Goal: Task Accomplishment & Management: Manage account settings

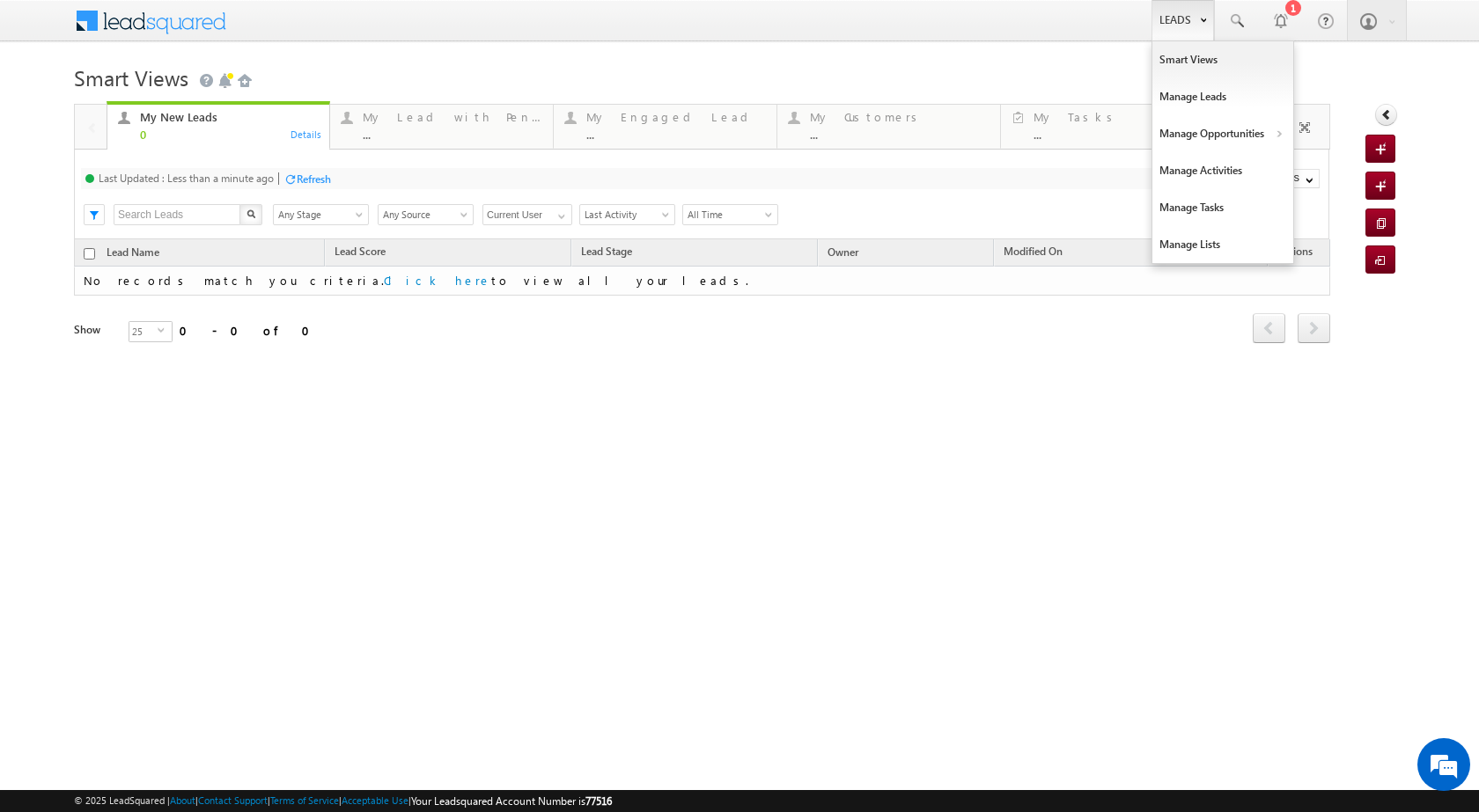
click at [1184, 26] on link "Leads" at bounding box center [1182, 20] width 62 height 40
click at [1199, 124] on link "Manage Opportunities" at bounding box center [1223, 134] width 141 height 37
click at [1252, 134] on link "Manage Opportunities" at bounding box center [1223, 134] width 141 height 37
click at [1206, 16] on link "Leads" at bounding box center [1182, 20] width 62 height 40
click at [1264, 135] on link "Manage Opportunities" at bounding box center [1223, 134] width 141 height 37
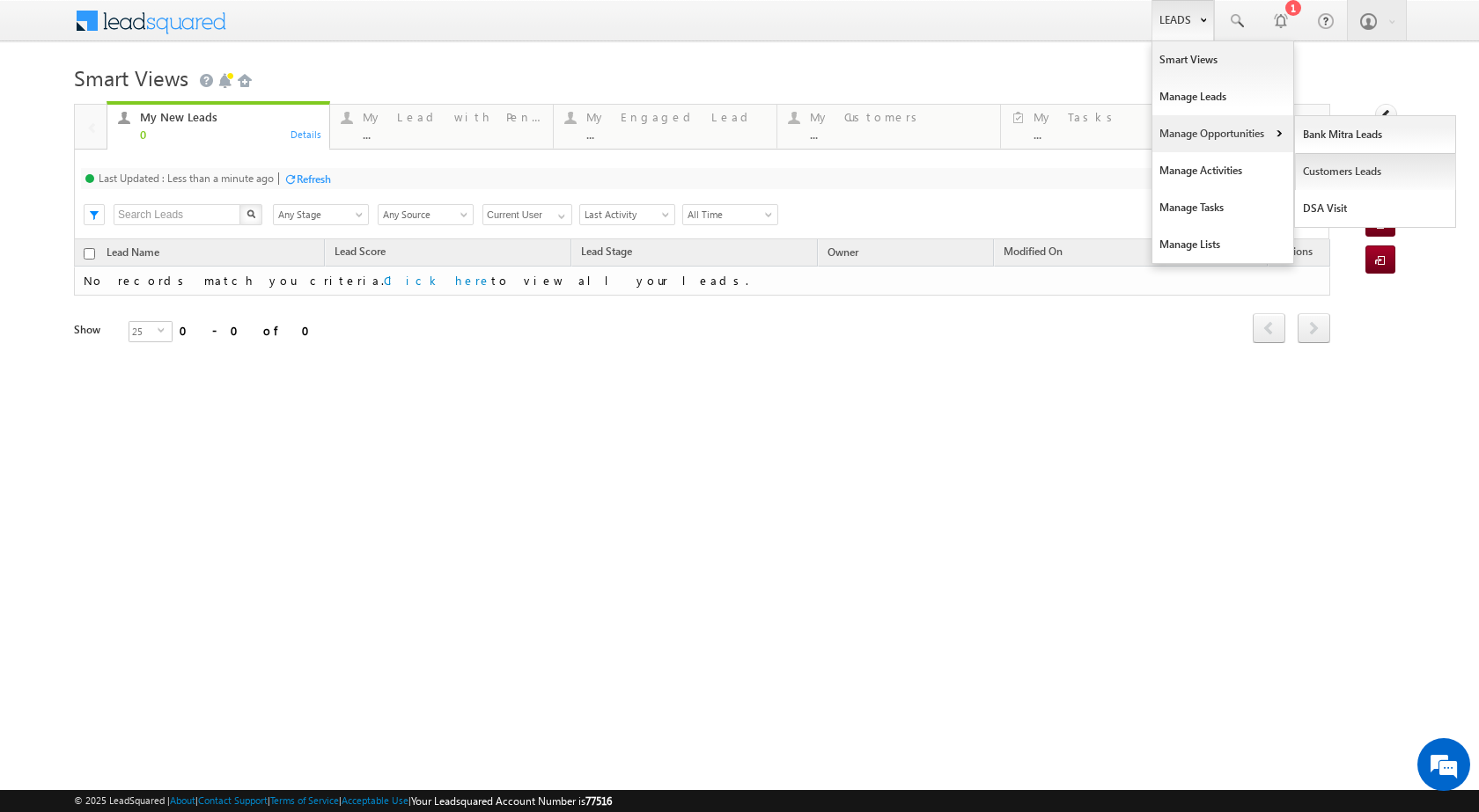
click at [1321, 180] on link "Customers Leads" at bounding box center [1375, 172] width 161 height 37
click at [1311, 168] on link "Customers Leads" at bounding box center [1375, 172] width 161 height 37
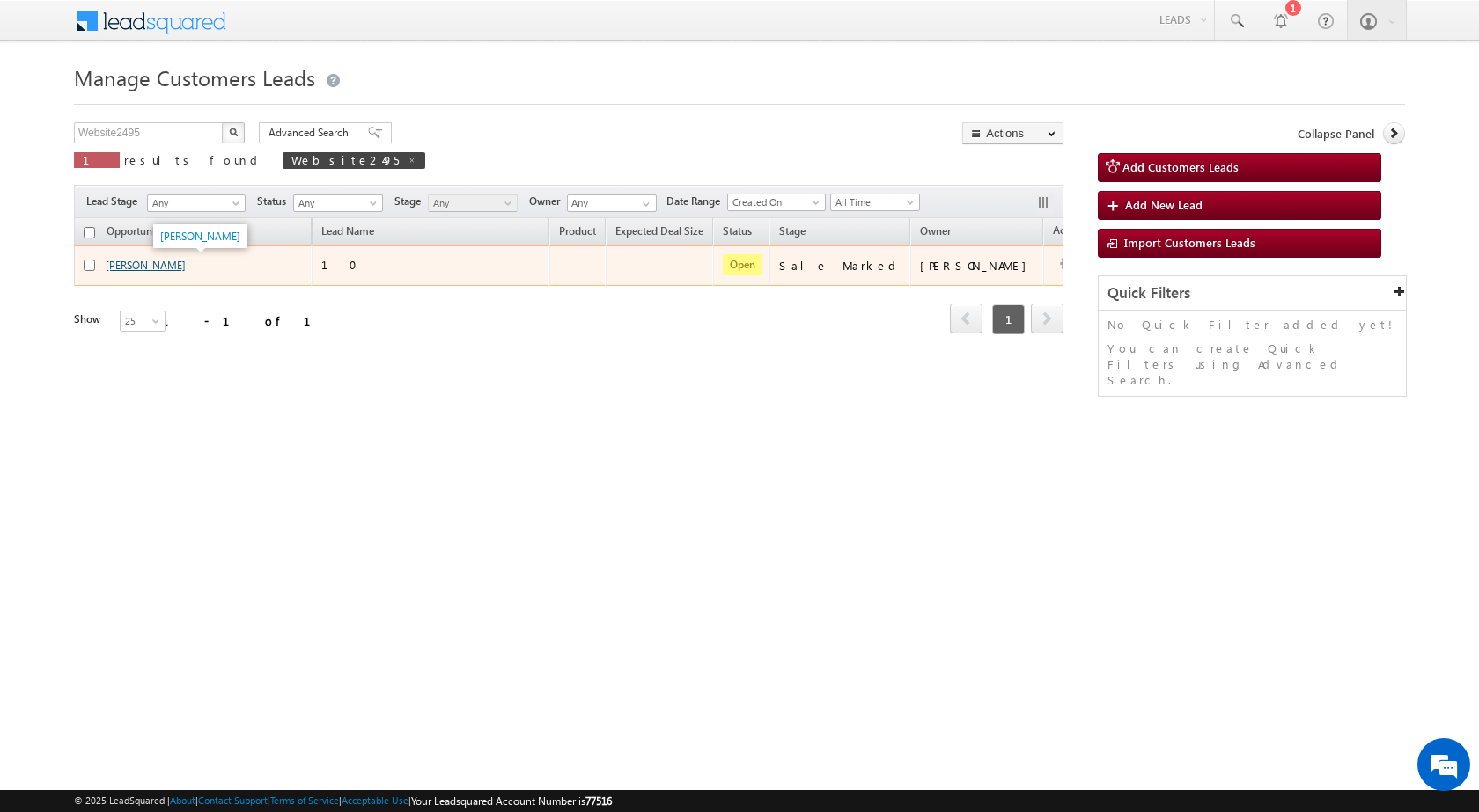
click at [156, 270] on link "Sangeeta Devi" at bounding box center [146, 265] width 80 height 13
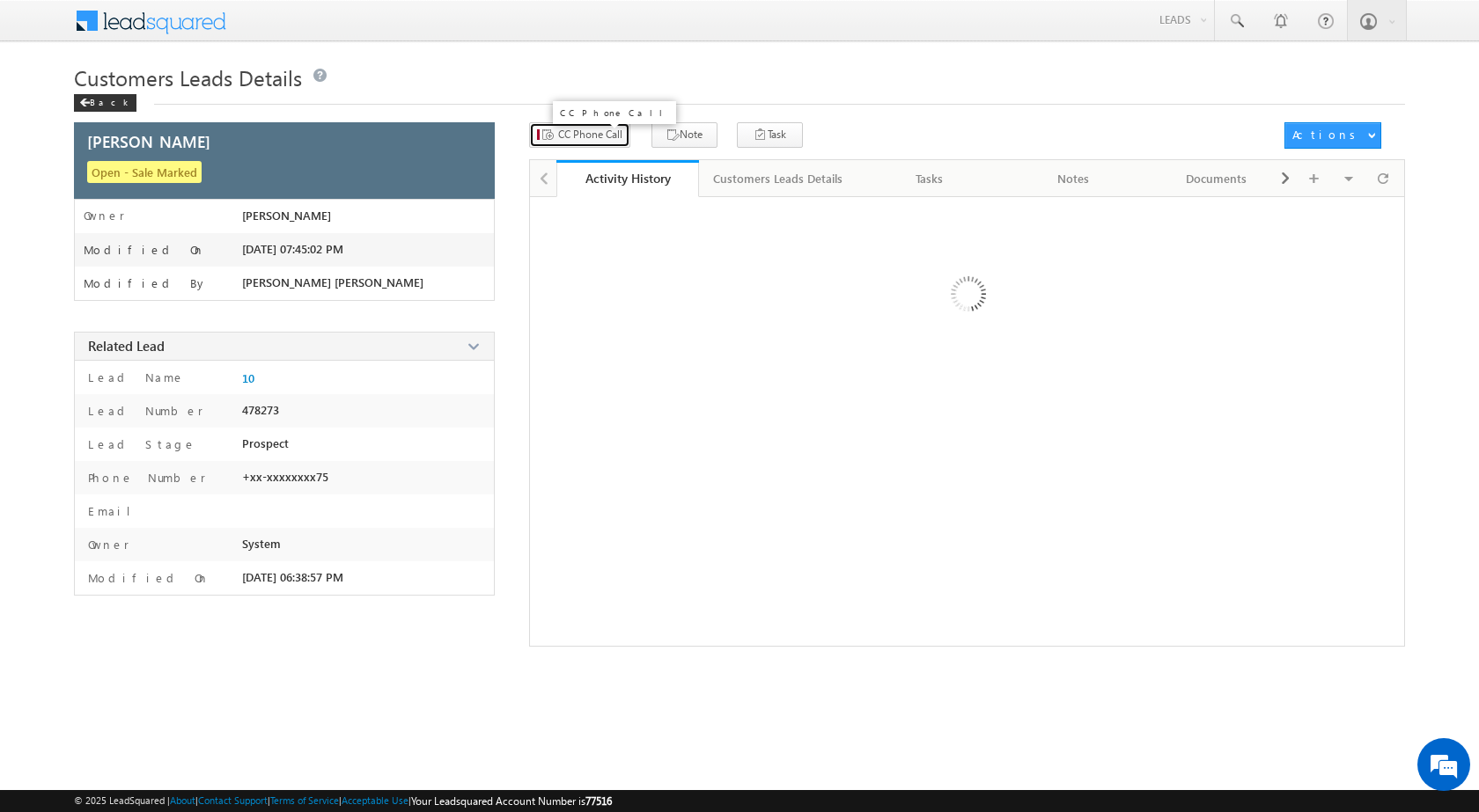
click at [568, 139] on span "CC Phone Call" at bounding box center [590, 134] width 64 height 16
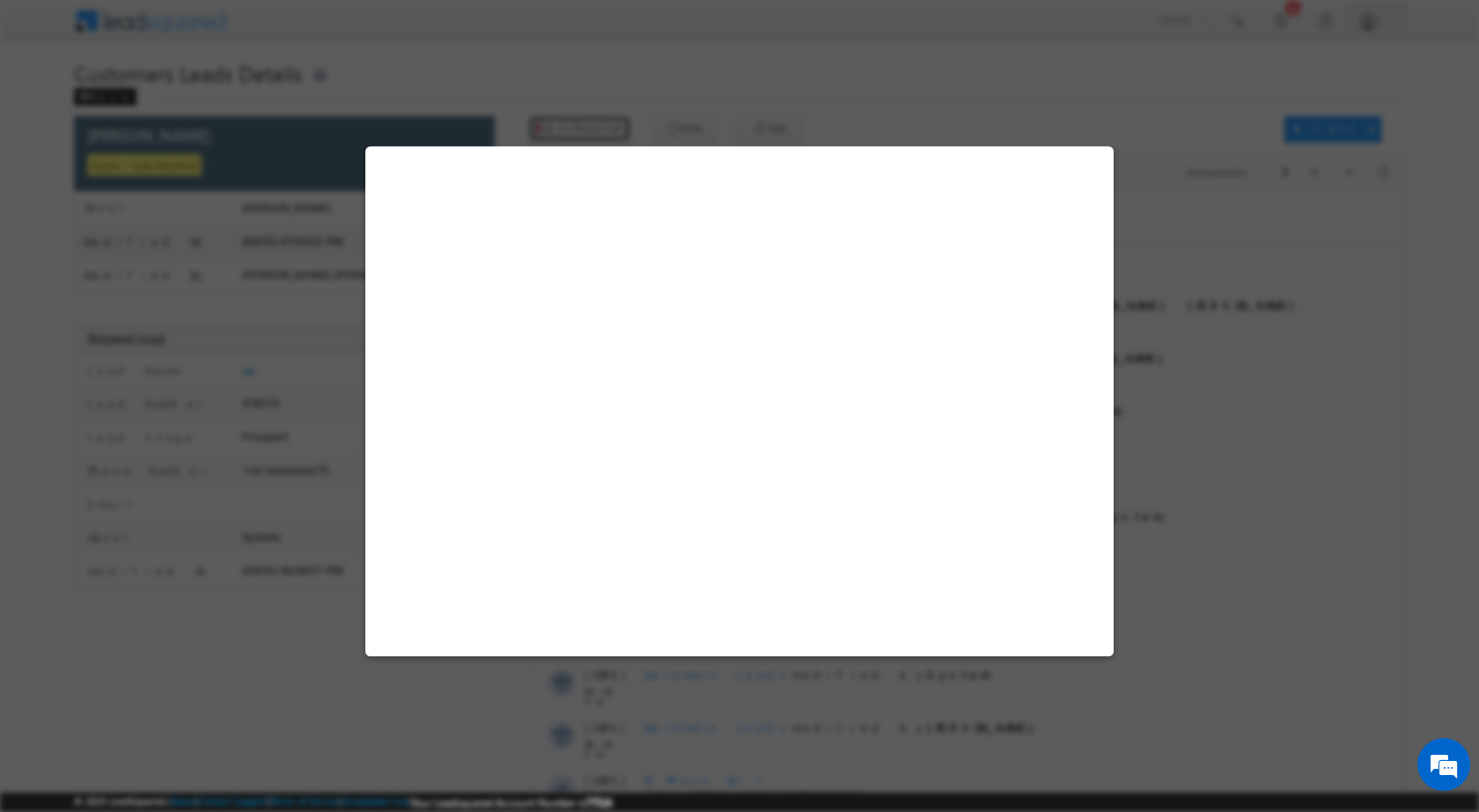
select select "Kanpur"
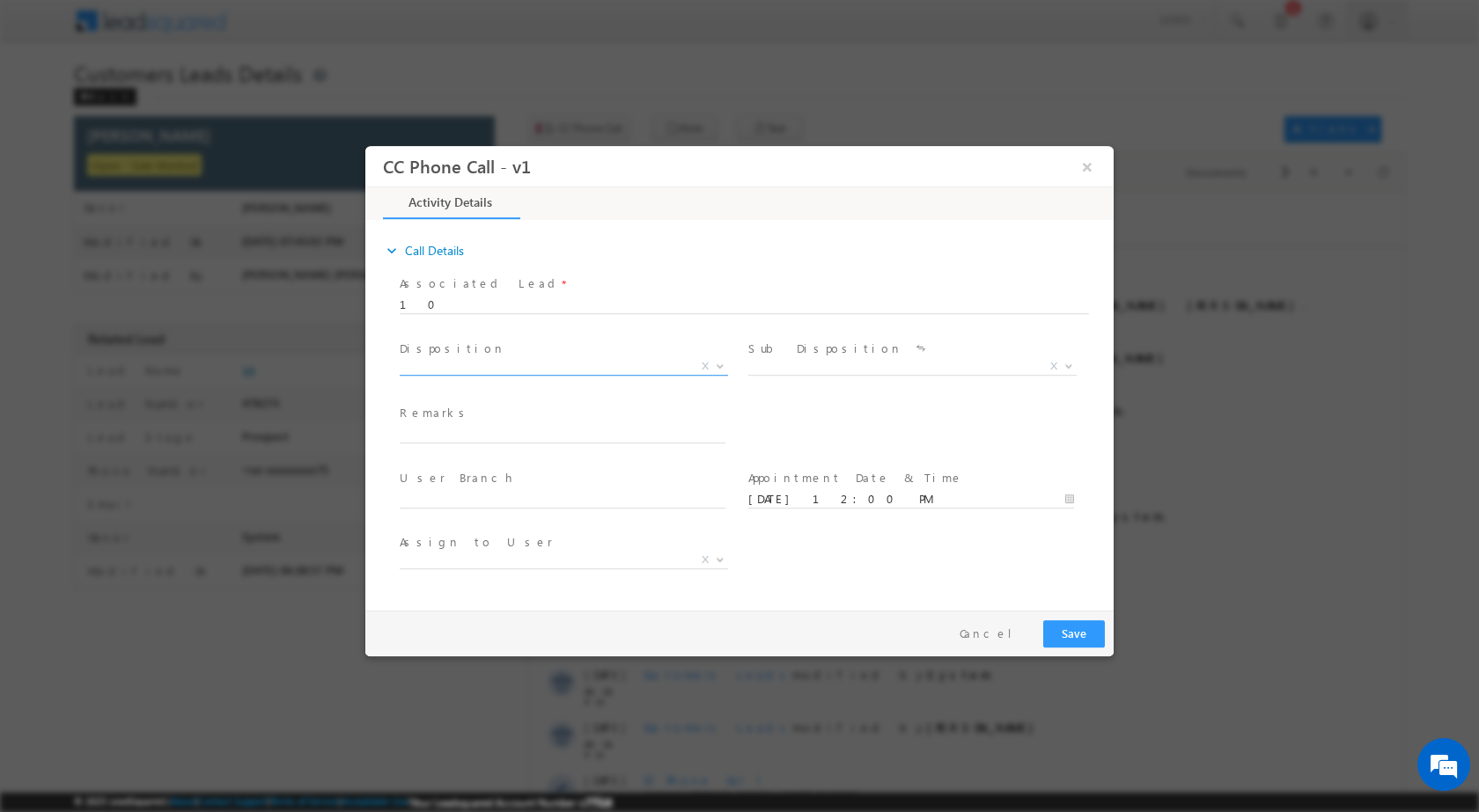
click at [719, 364] on b at bounding box center [720, 364] width 11 height 6
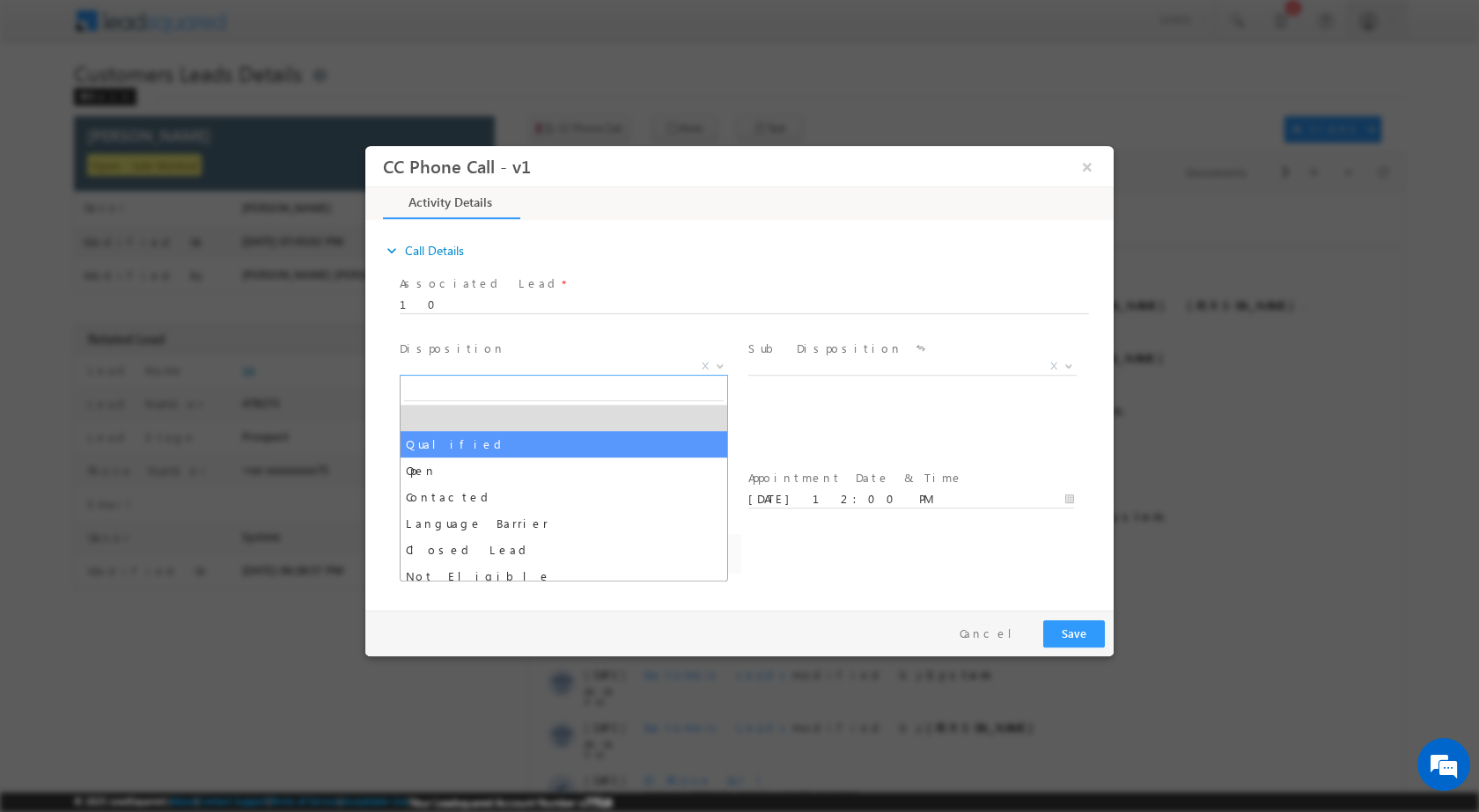
select select "awadhesh.gautam@sgrlimited.in"
select select "Qualified"
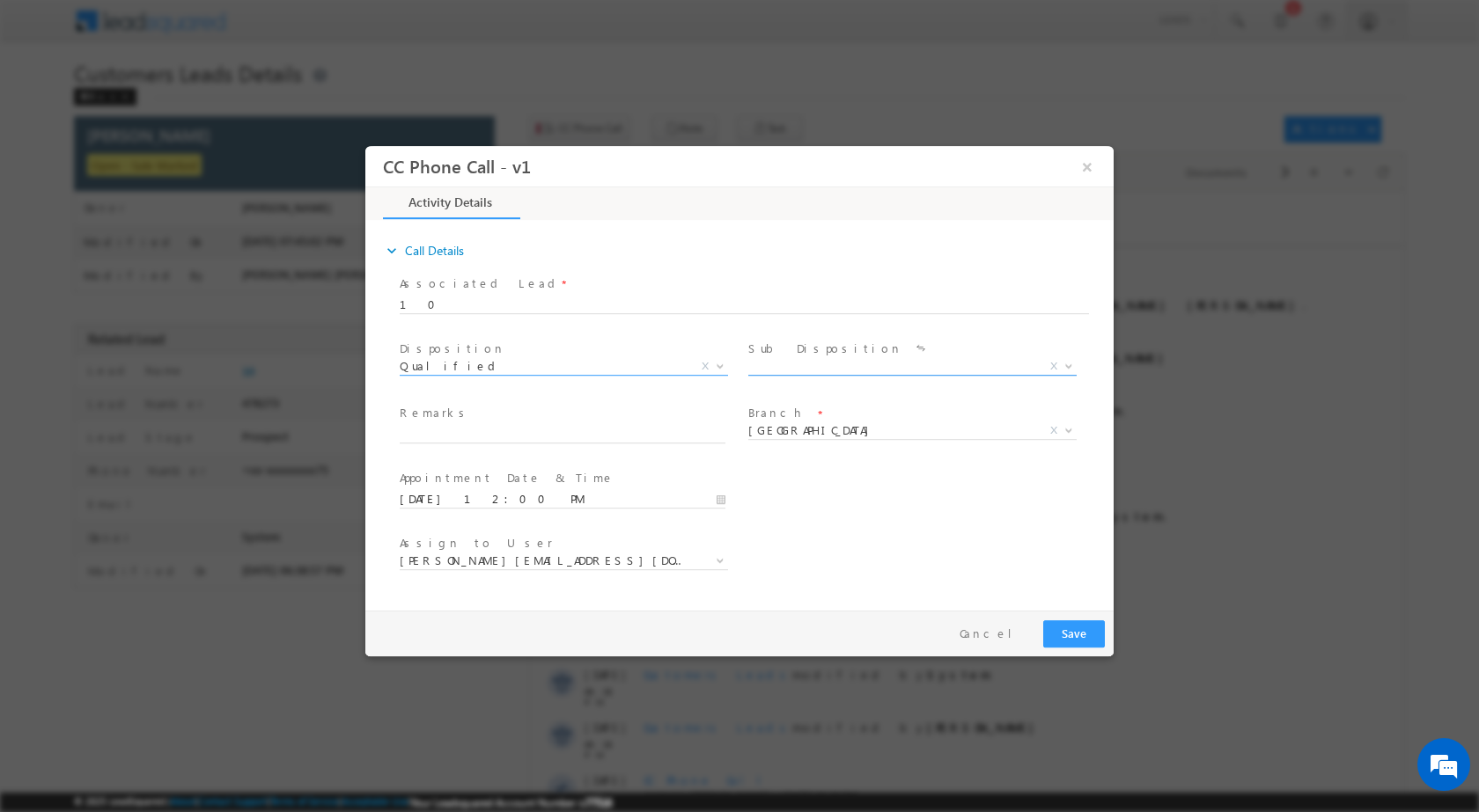
click at [1071, 366] on b at bounding box center [1069, 364] width 11 height 6
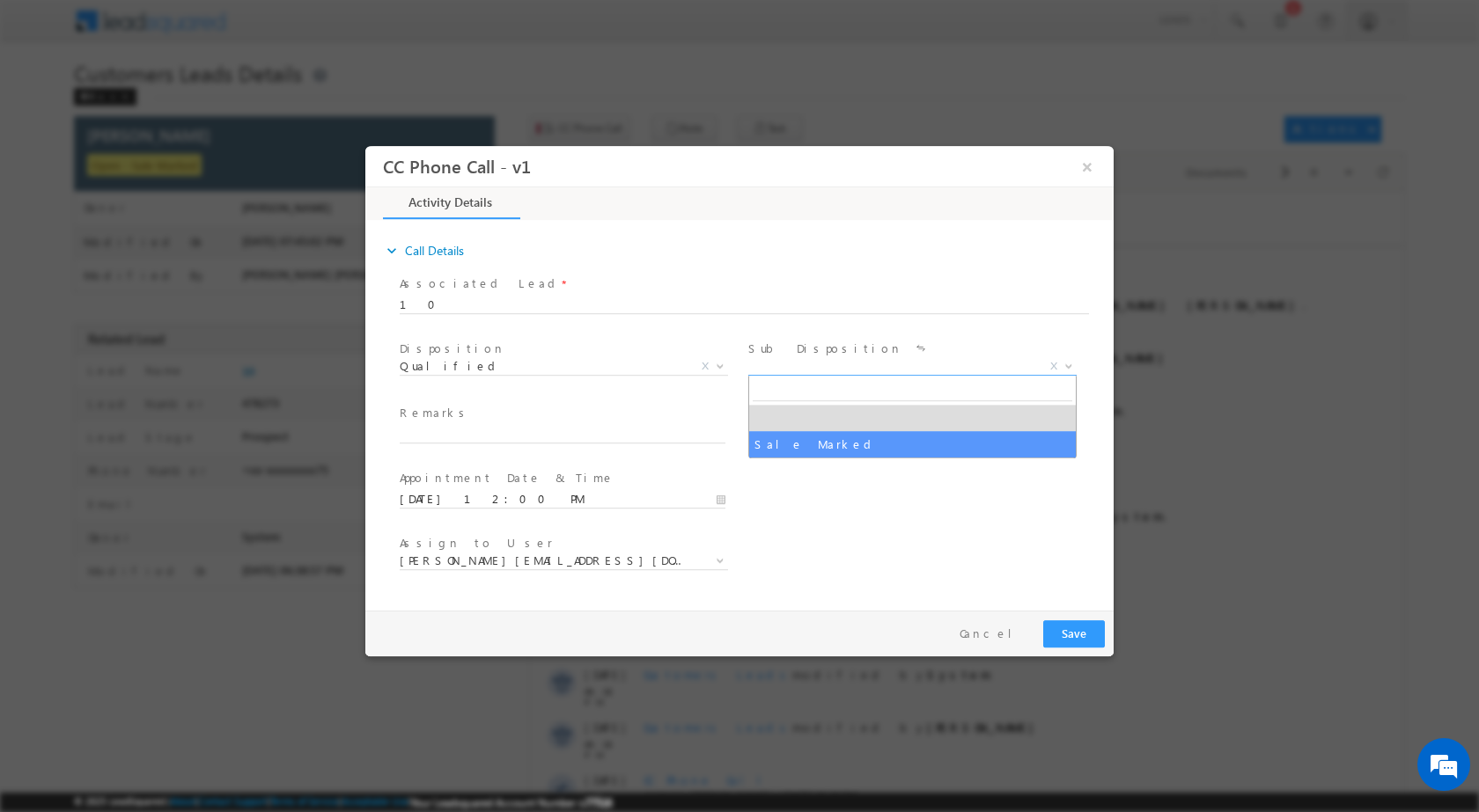
select select "Sale Marked"
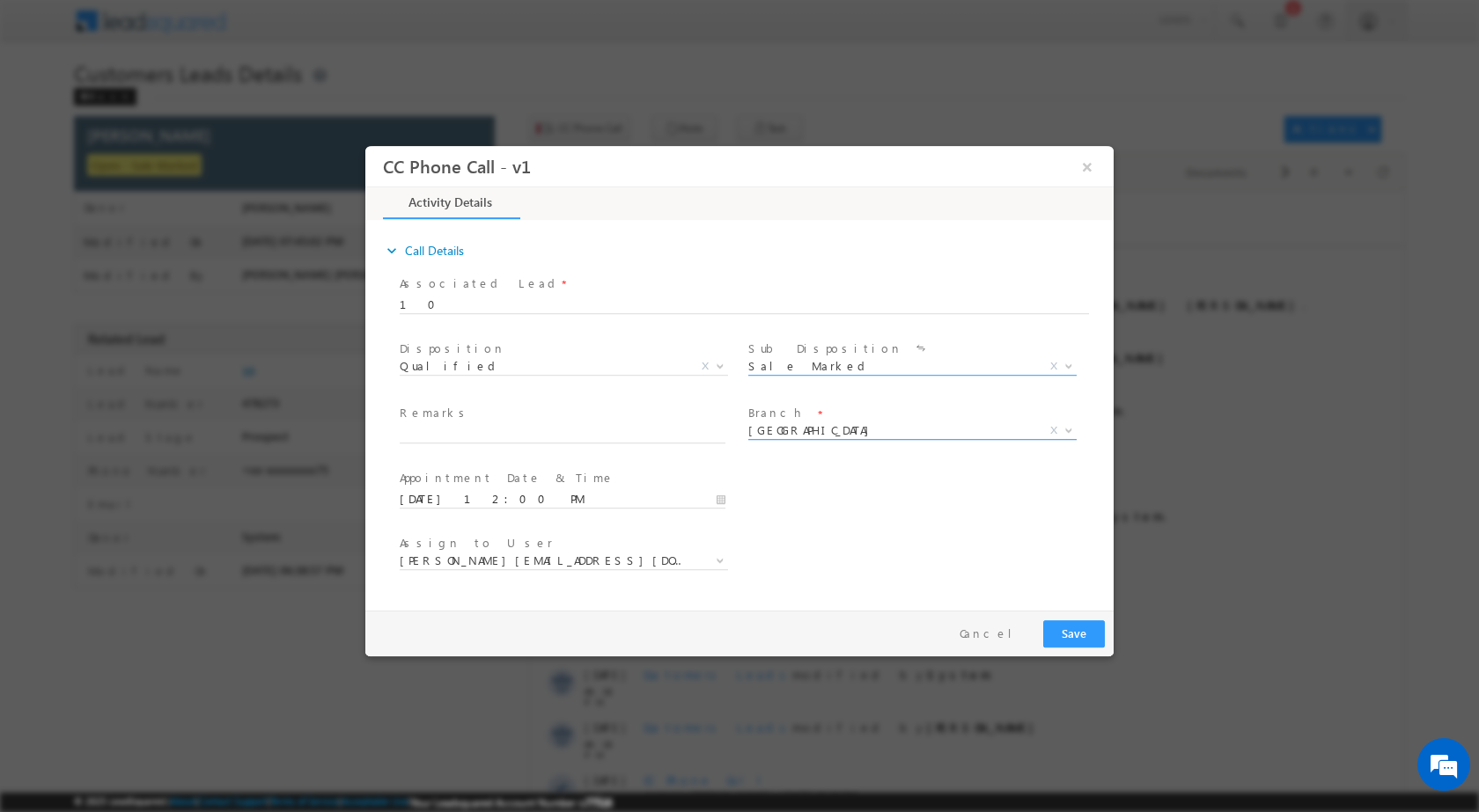
click at [1067, 433] on span at bounding box center [1067, 429] width 18 height 23
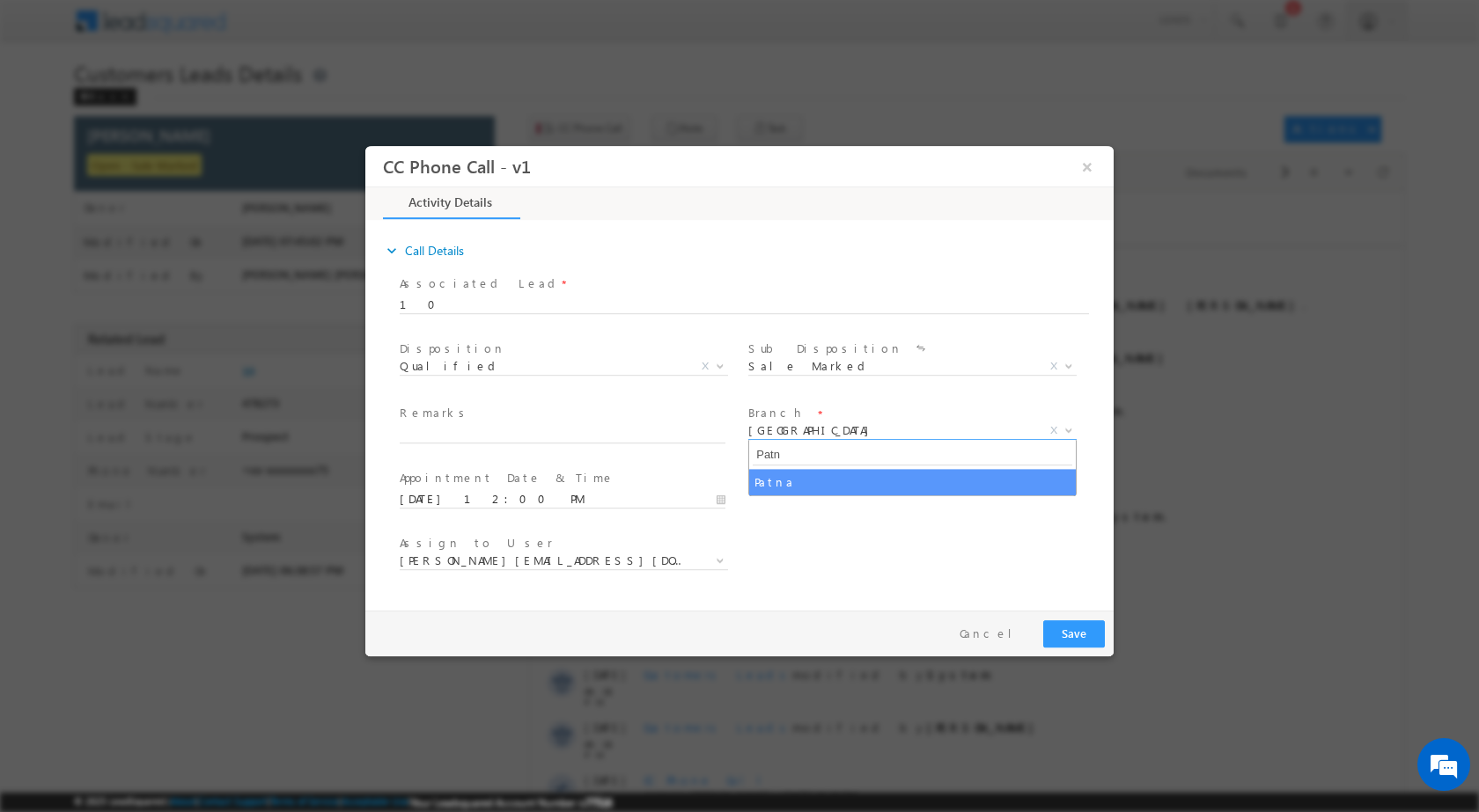
type input "Patn"
click at [981, 465] on span "Patn" at bounding box center [912, 453] width 327 height 29
select select "Patna"
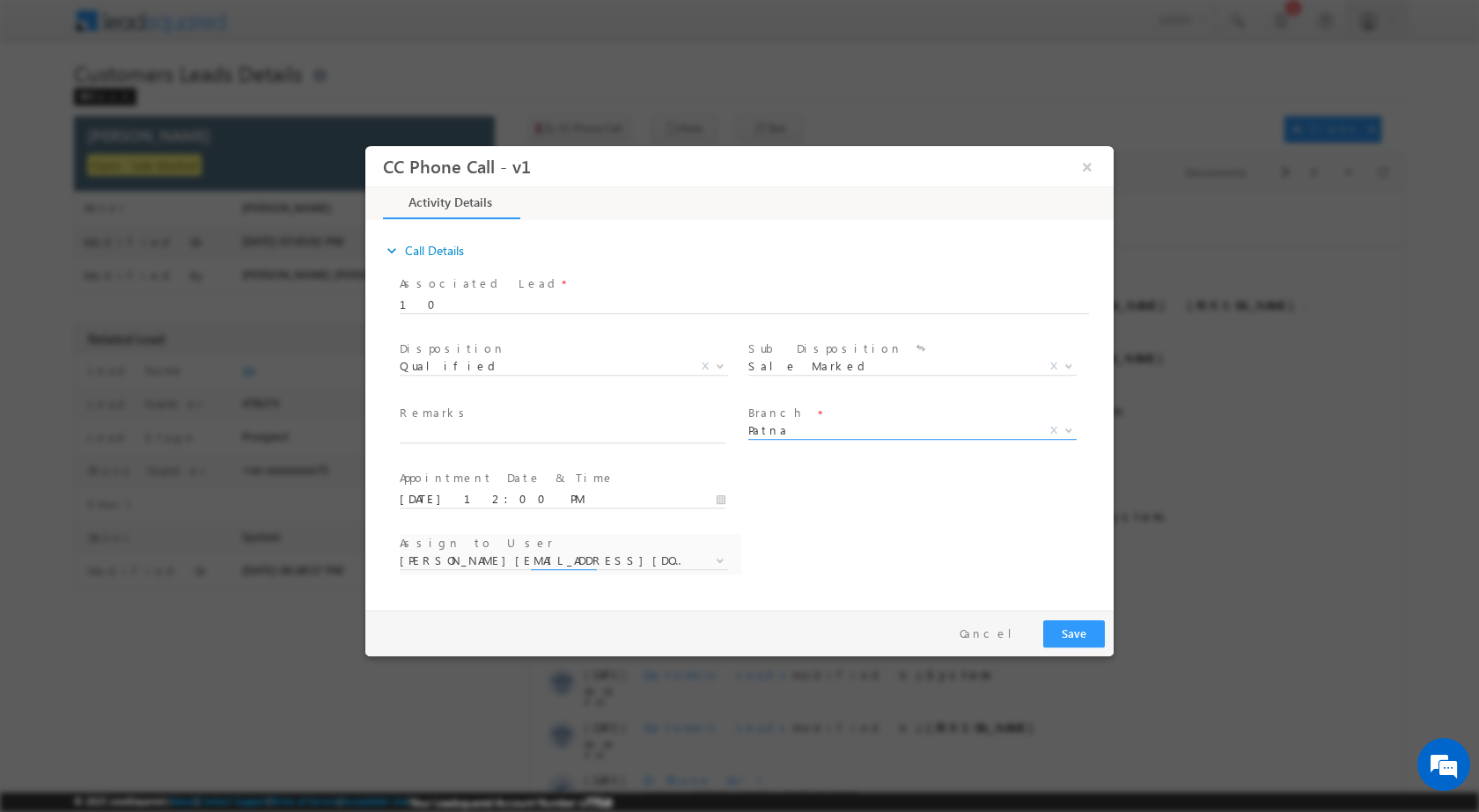
select select "nihar.sawant+cc1@leadsquared.com"
click at [724, 499] on input "09/03/2025 12:00 PM" at bounding box center [563, 499] width 326 height 18
type input "08/31/2025 12:00 PM"
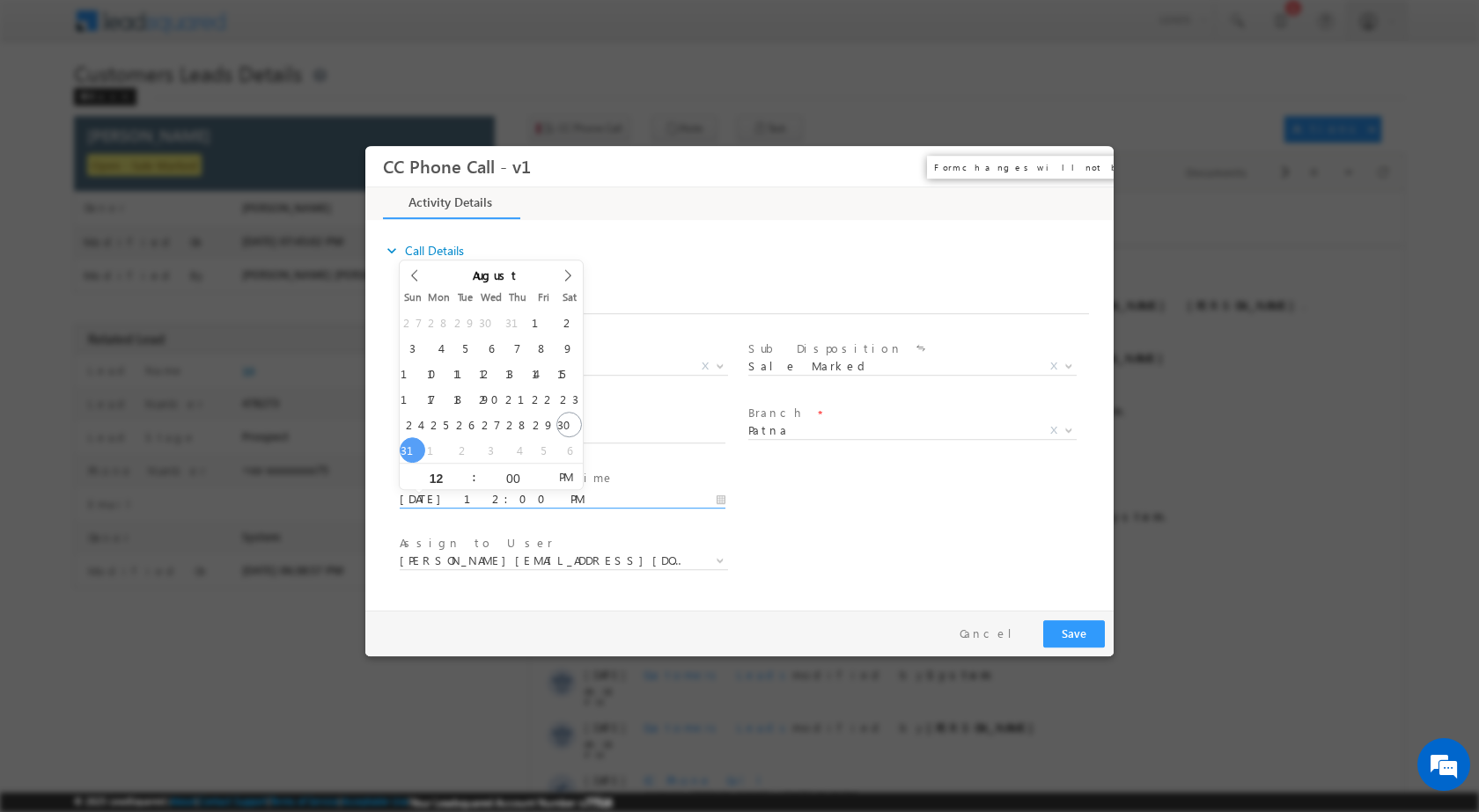
click at [1081, 154] on button "×" at bounding box center [1087, 166] width 30 height 33
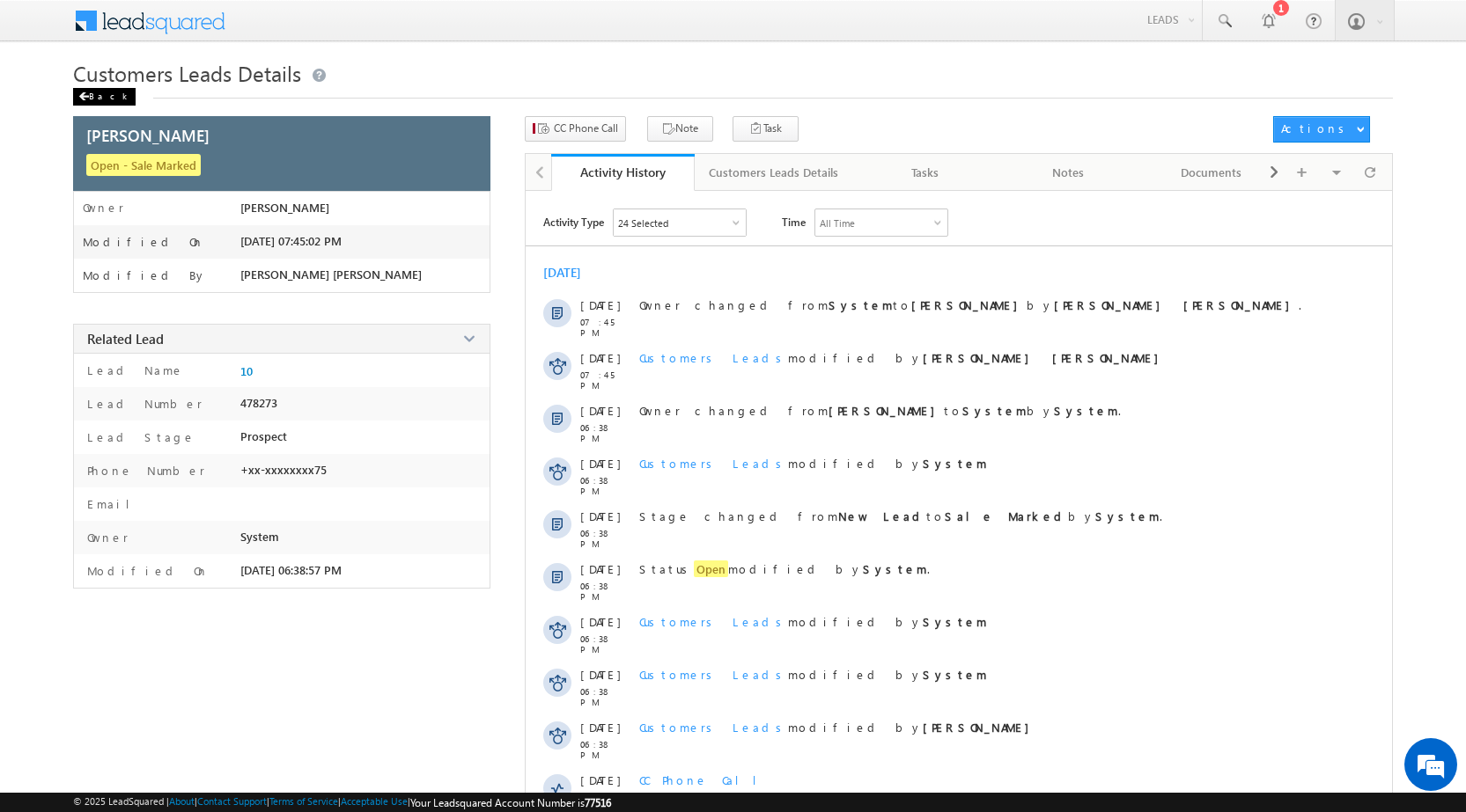
click at [110, 102] on div "Back" at bounding box center [104, 97] width 62 height 18
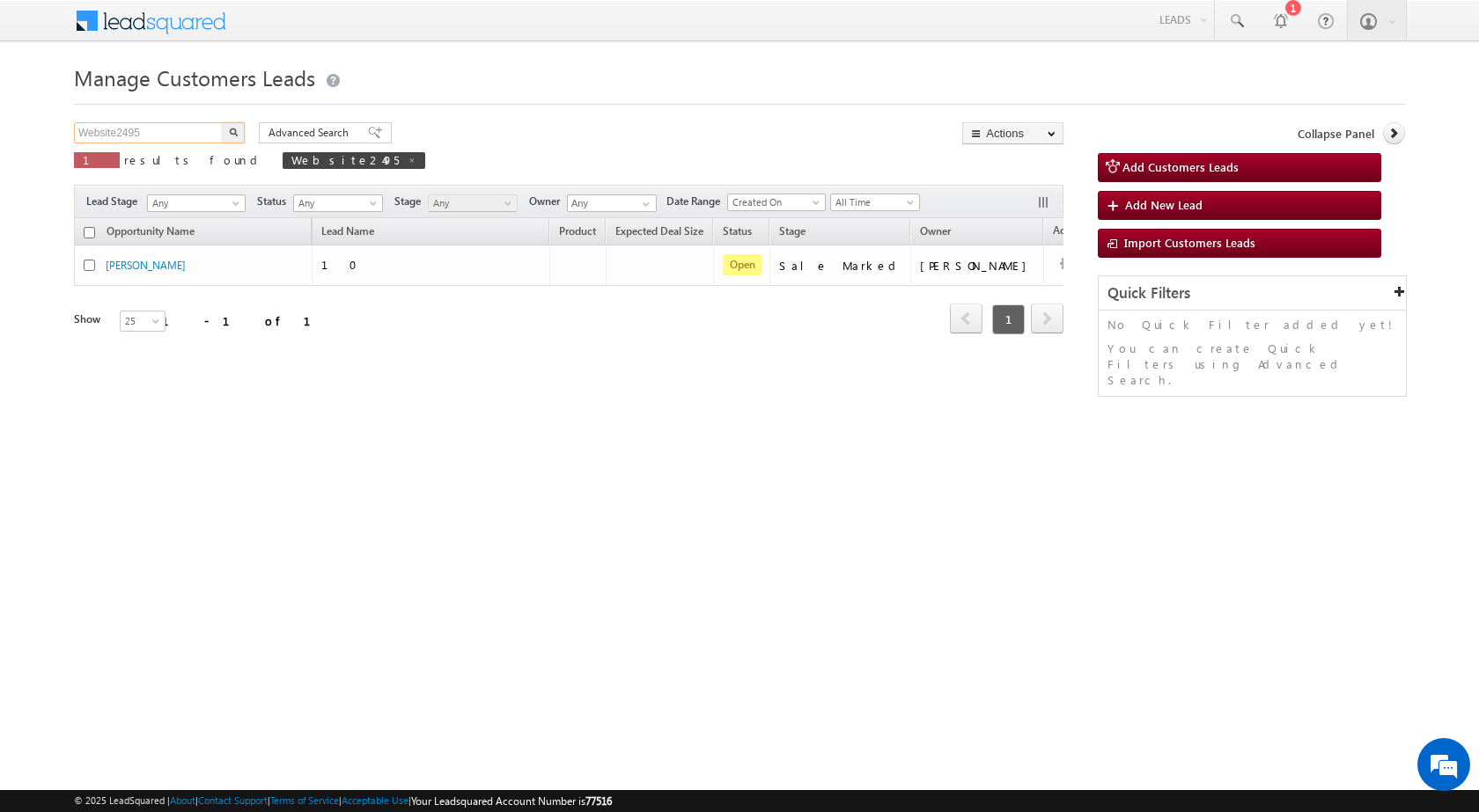
drag, startPoint x: 171, startPoint y: 132, endPoint x: 5, endPoint y: 110, distance: 167.5
click at [5, 110] on body "Menu Rubi Yadav sitar a7@ks erve." at bounding box center [739, 249] width 1479 height 499
paste input "804218"
type input "804218"
click at [245, 134] on div "804218 X 1 results found Website2495" at bounding box center [249, 147] width 351 height 50
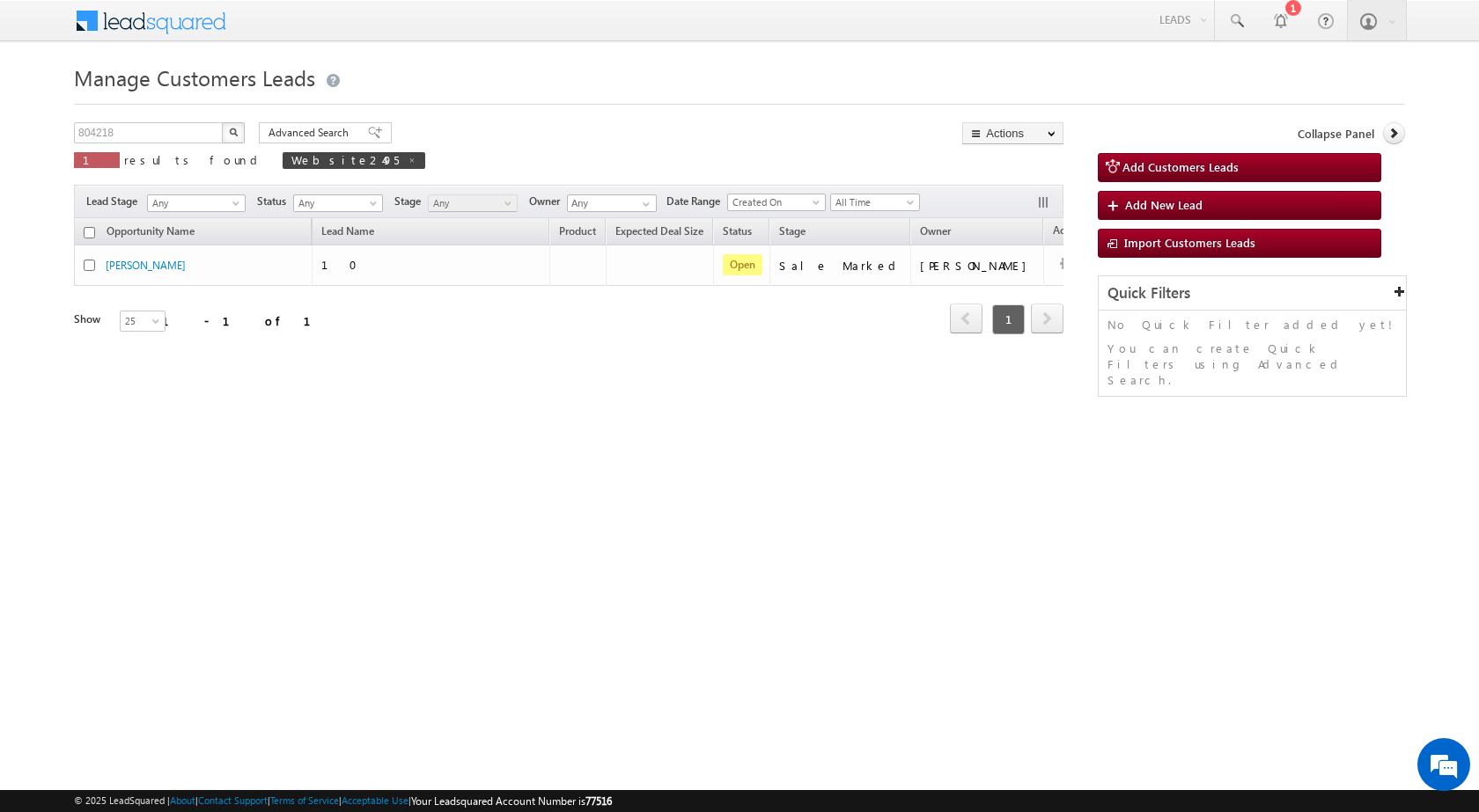
click at [228, 130] on button "button" at bounding box center [233, 133] width 23 height 21
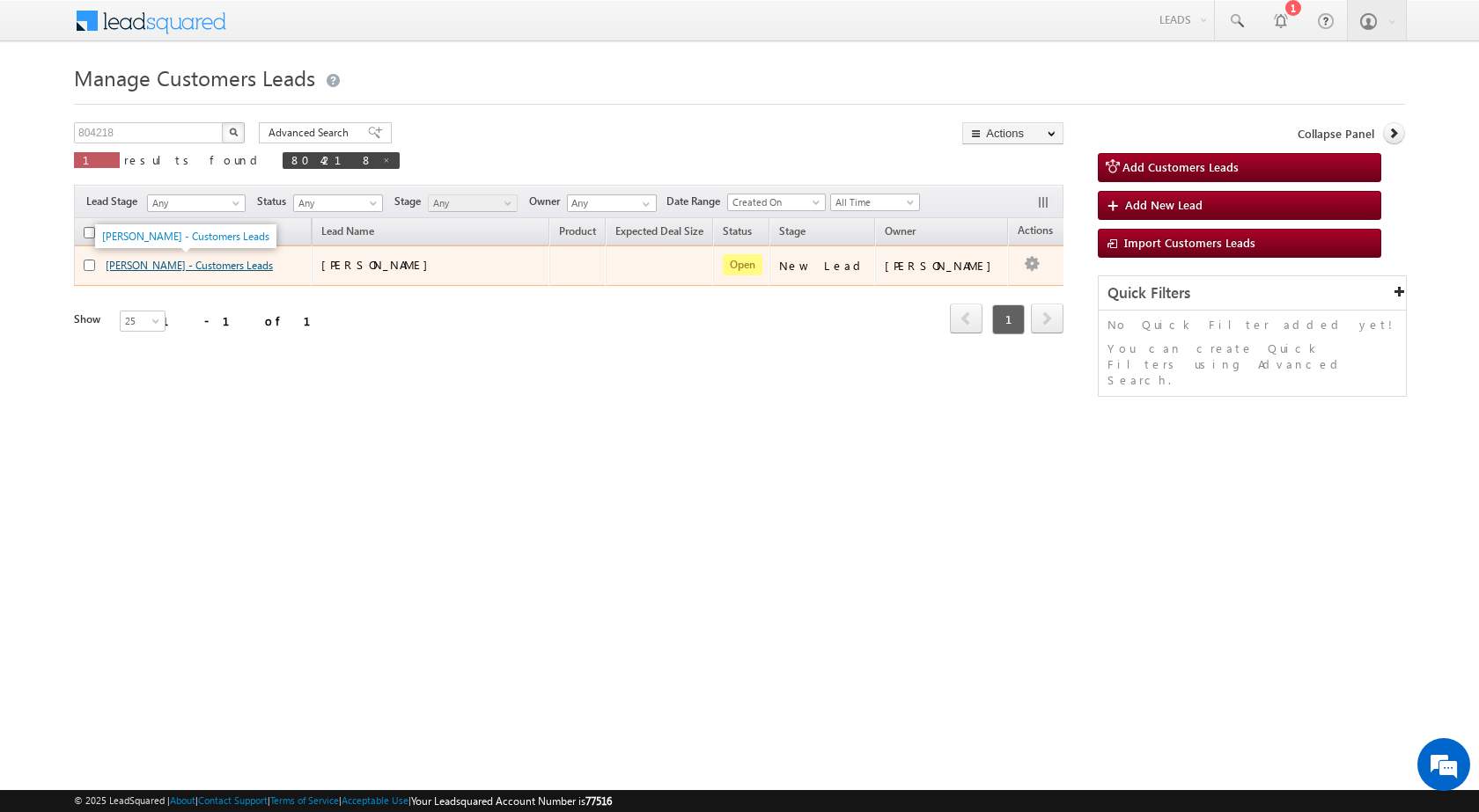
click at [176, 260] on link "SHRIVASTVA SARITA - Customers Leads" at bounding box center [190, 265] width 167 height 13
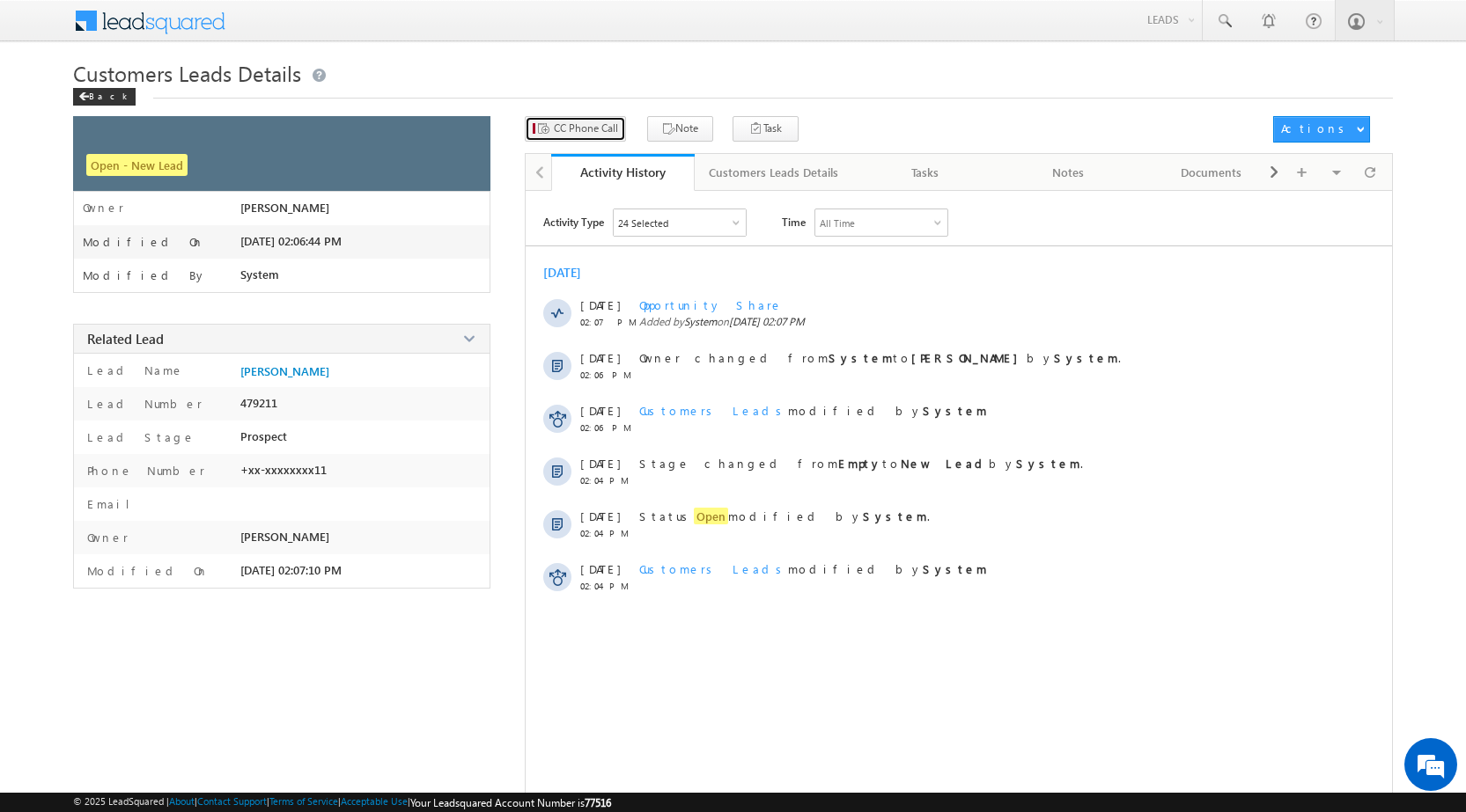
click at [613, 121] on span "CC Phone Call" at bounding box center [586, 128] width 64 height 16
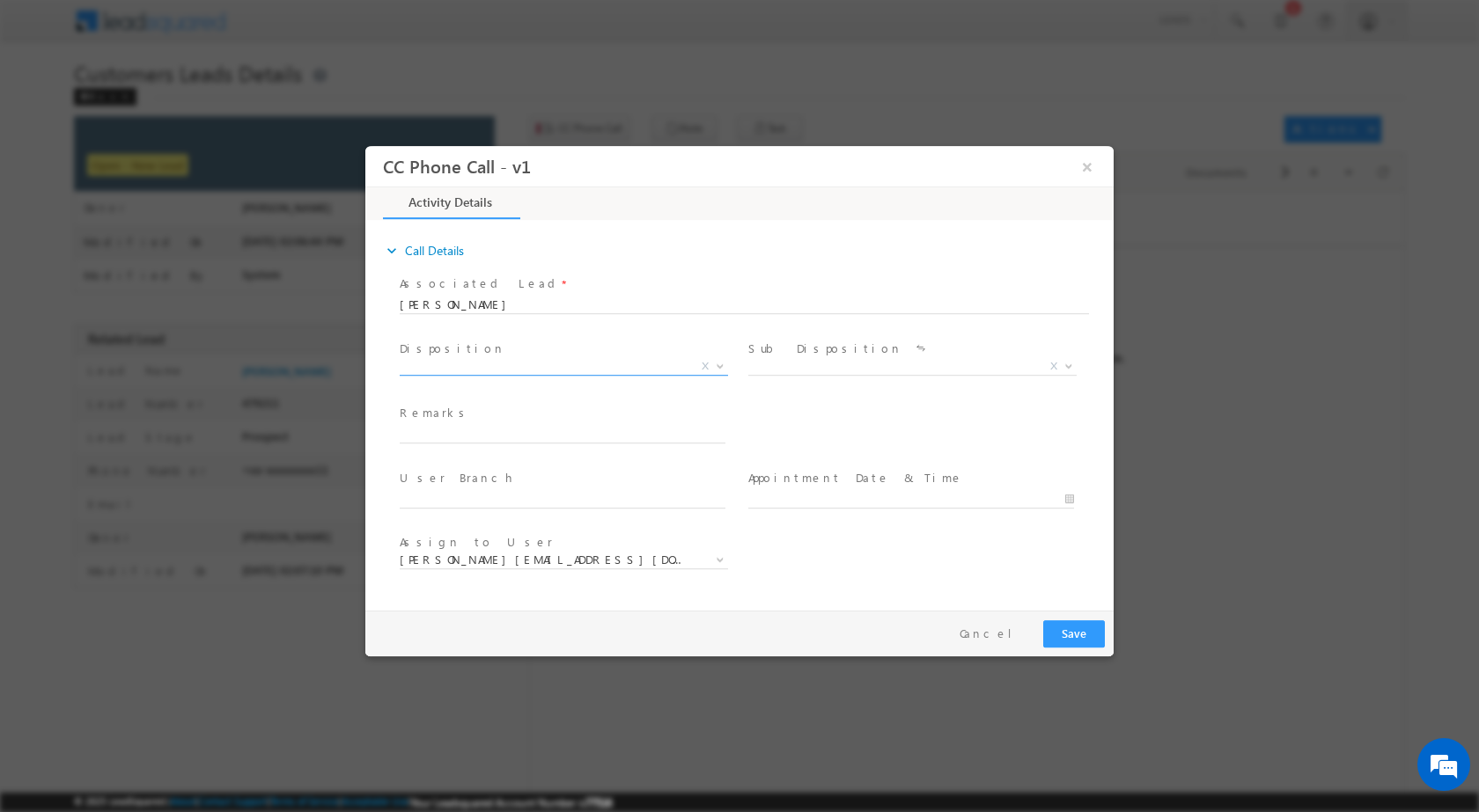
click at [712, 360] on span at bounding box center [719, 365] width 18 height 23
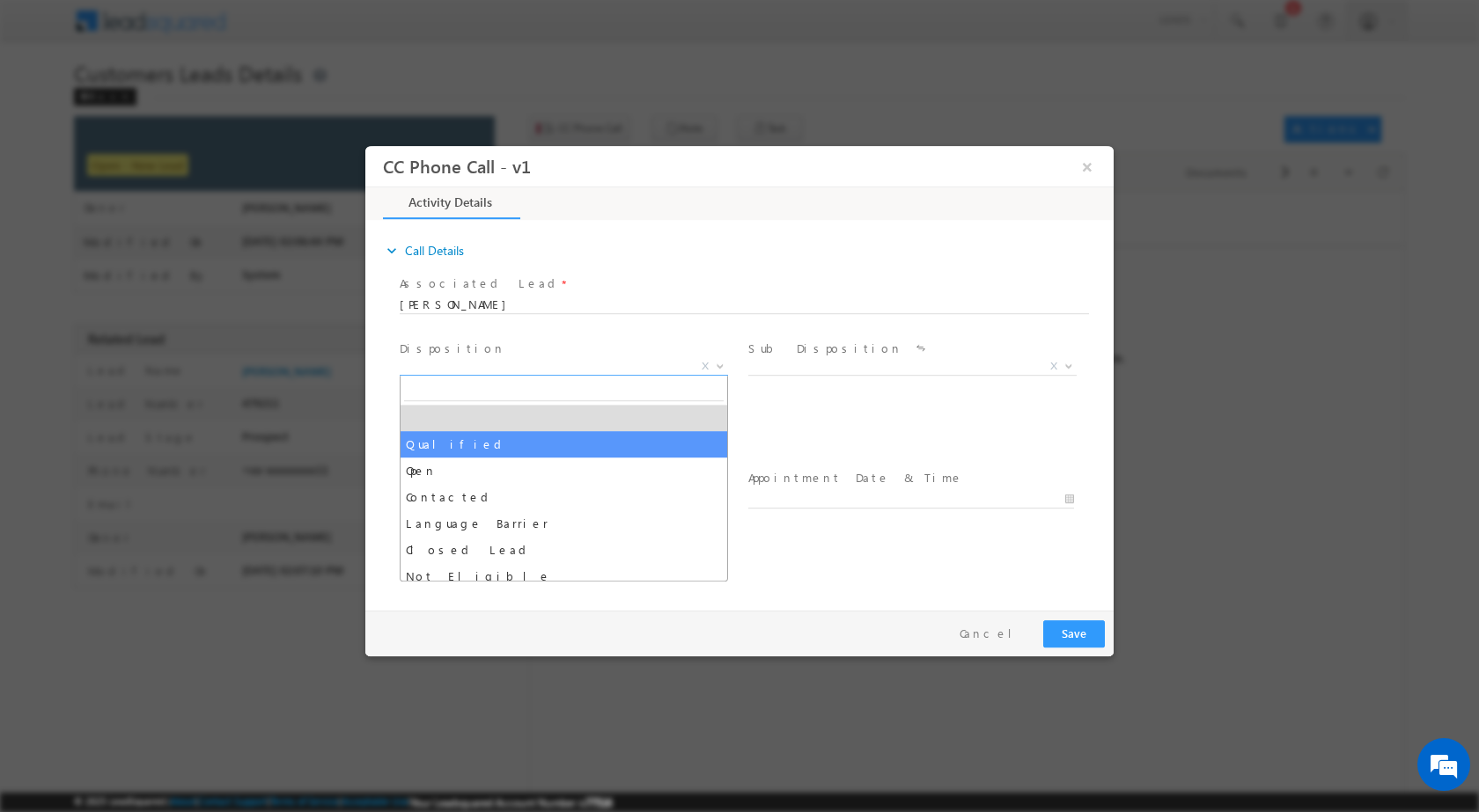
select select "Qualified"
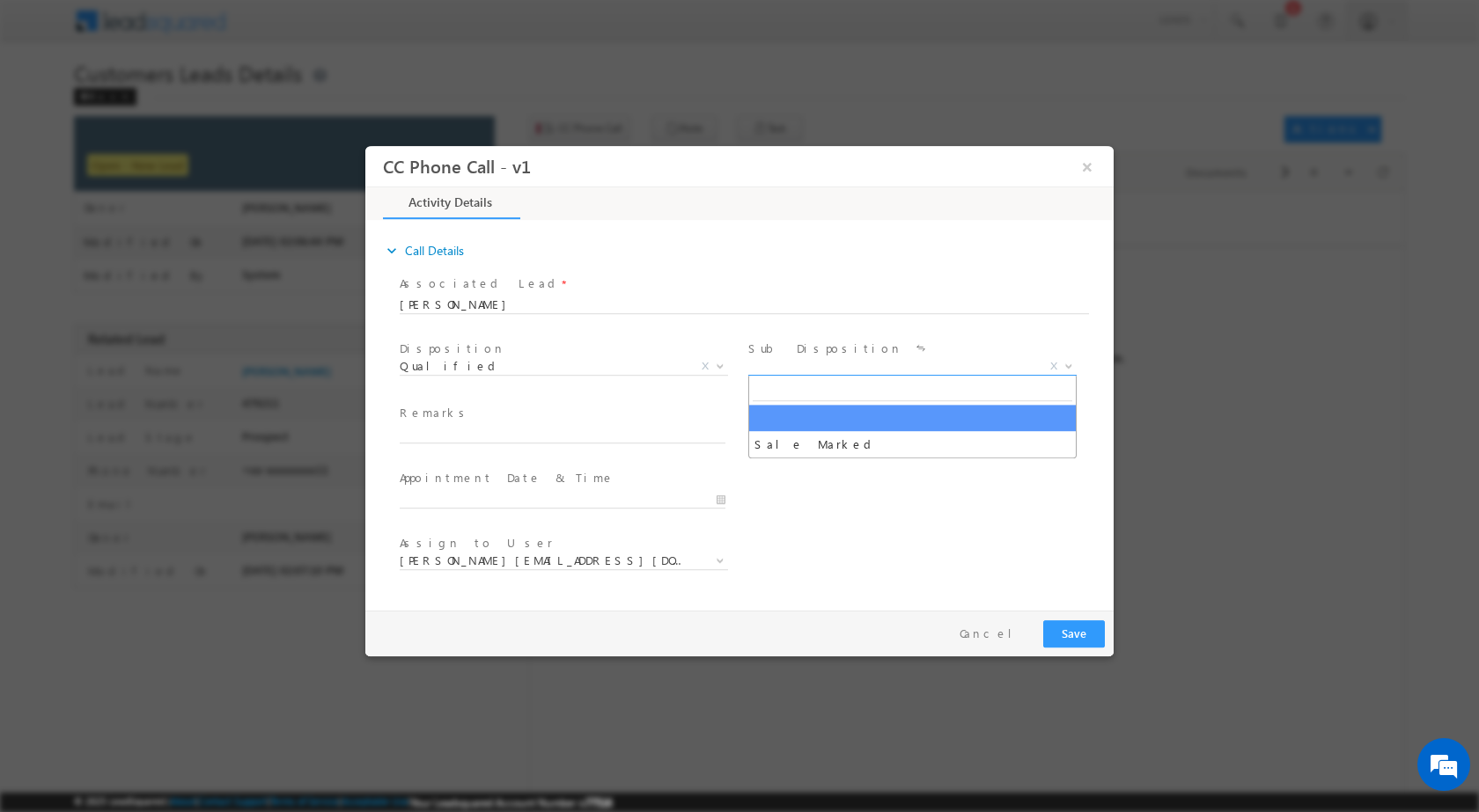
click at [1072, 361] on b at bounding box center [1069, 364] width 11 height 6
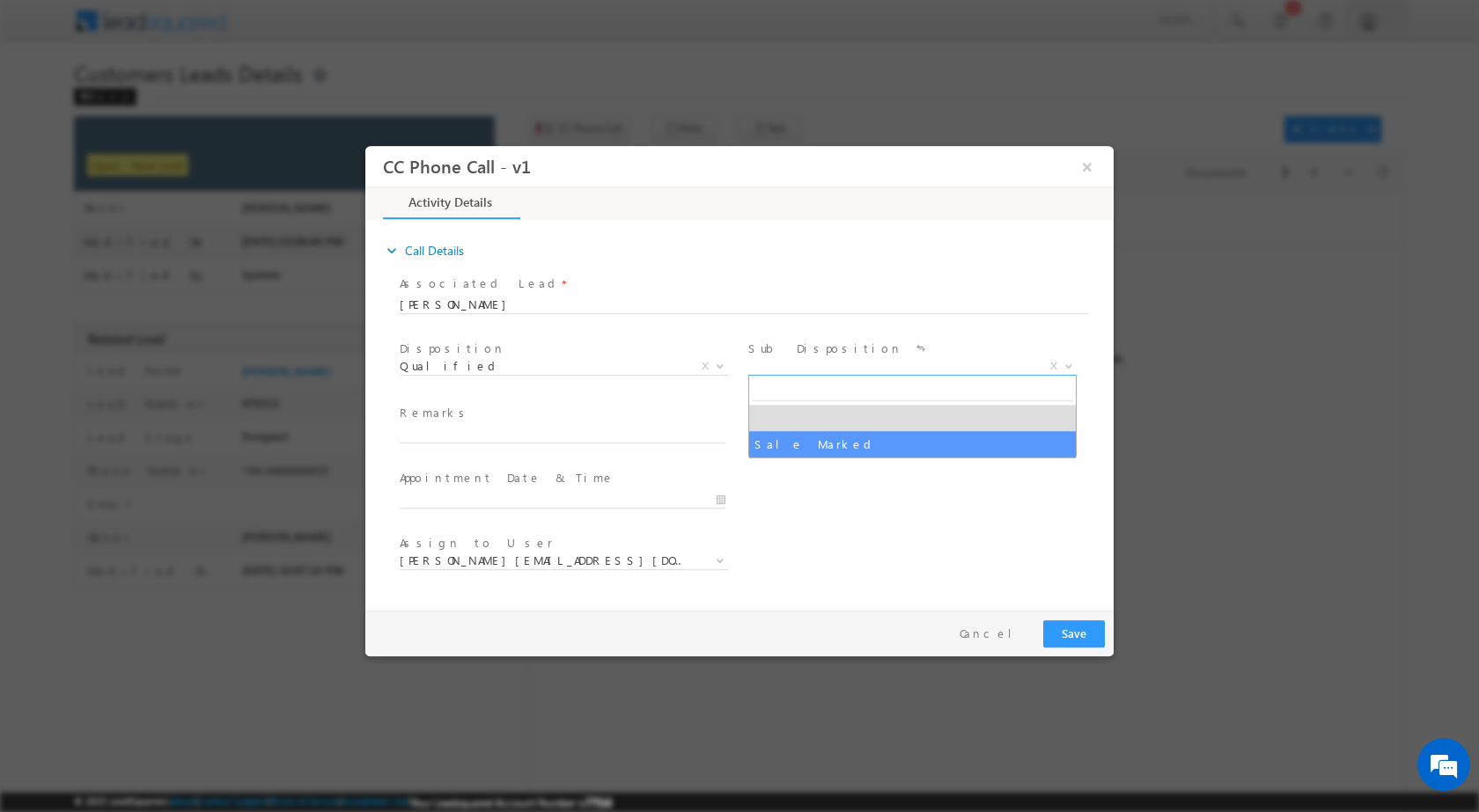
select select "Sale Marked"
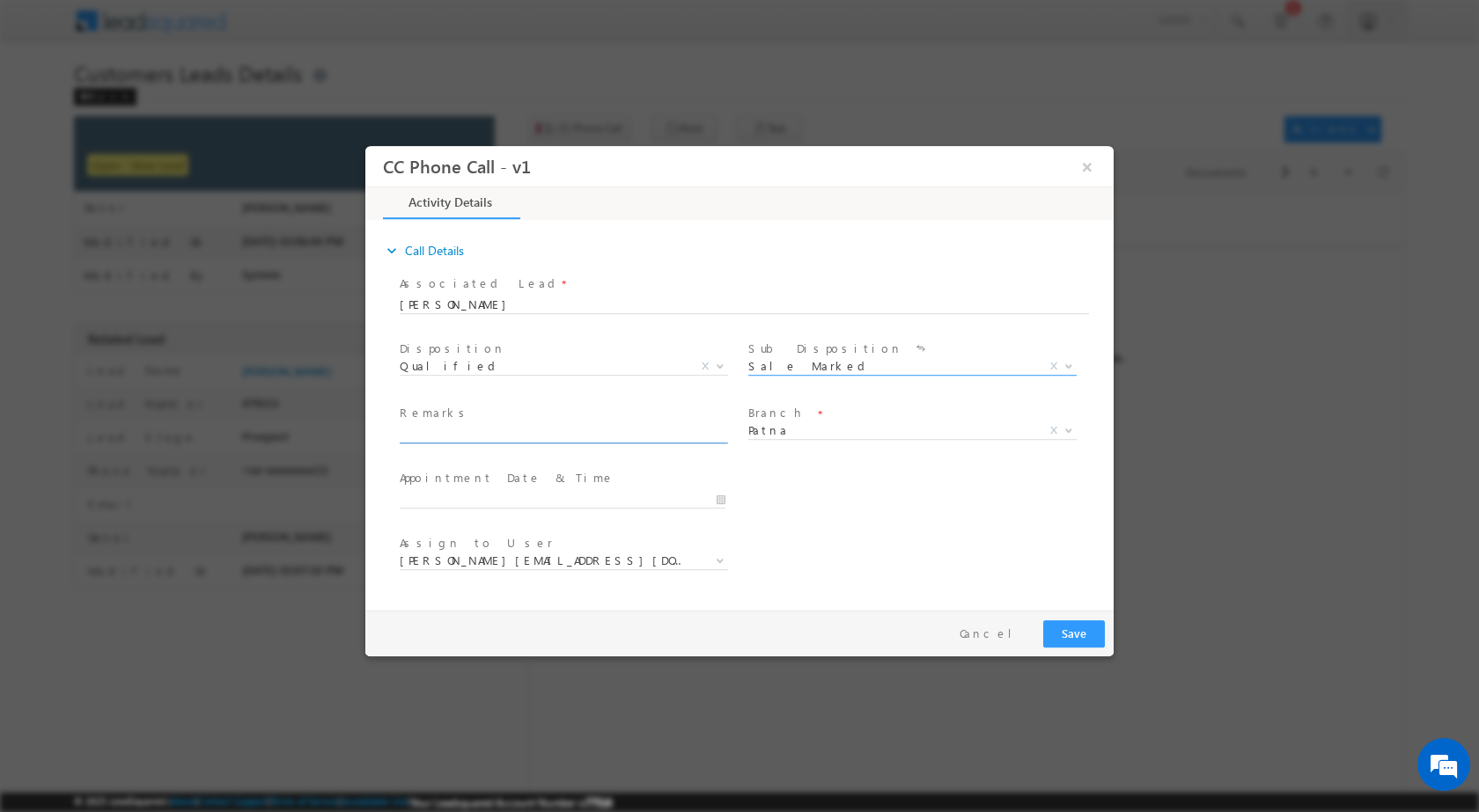
click at [687, 433] on input "text" at bounding box center [563, 434] width 326 height 18
click at [776, 493] on div "User Branch * Appointment Date & Time *" at bounding box center [755, 497] width 718 height 65
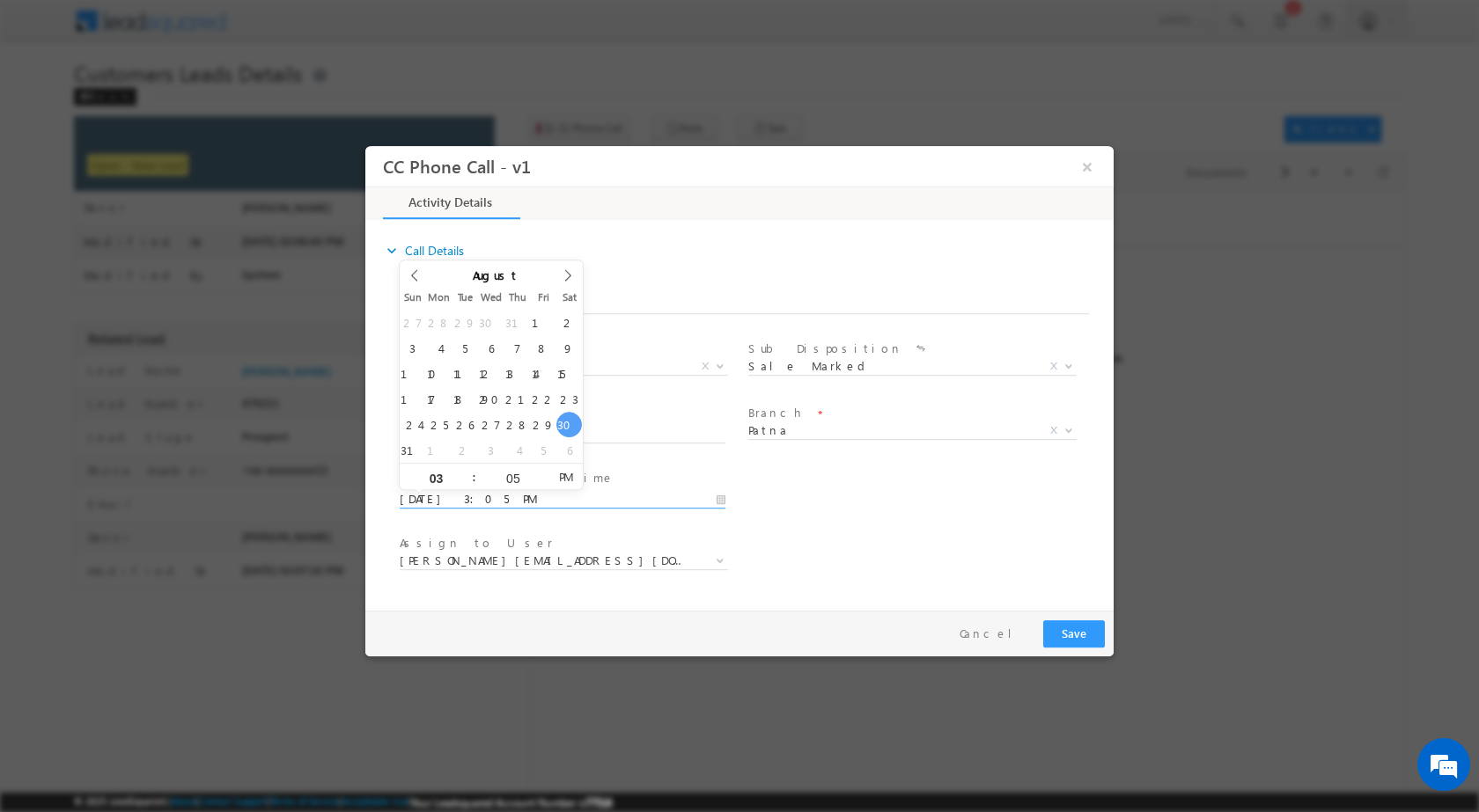
click at [723, 505] on input "08/30/2025 3:05 PM" at bounding box center [563, 499] width 326 height 18
type input "08/31/2025 3:05 PM"
type input "12"
type input "08/31/2025 12:05 PM"
click at [500, 475] on input "05" at bounding box center [513, 477] width 73 height 12
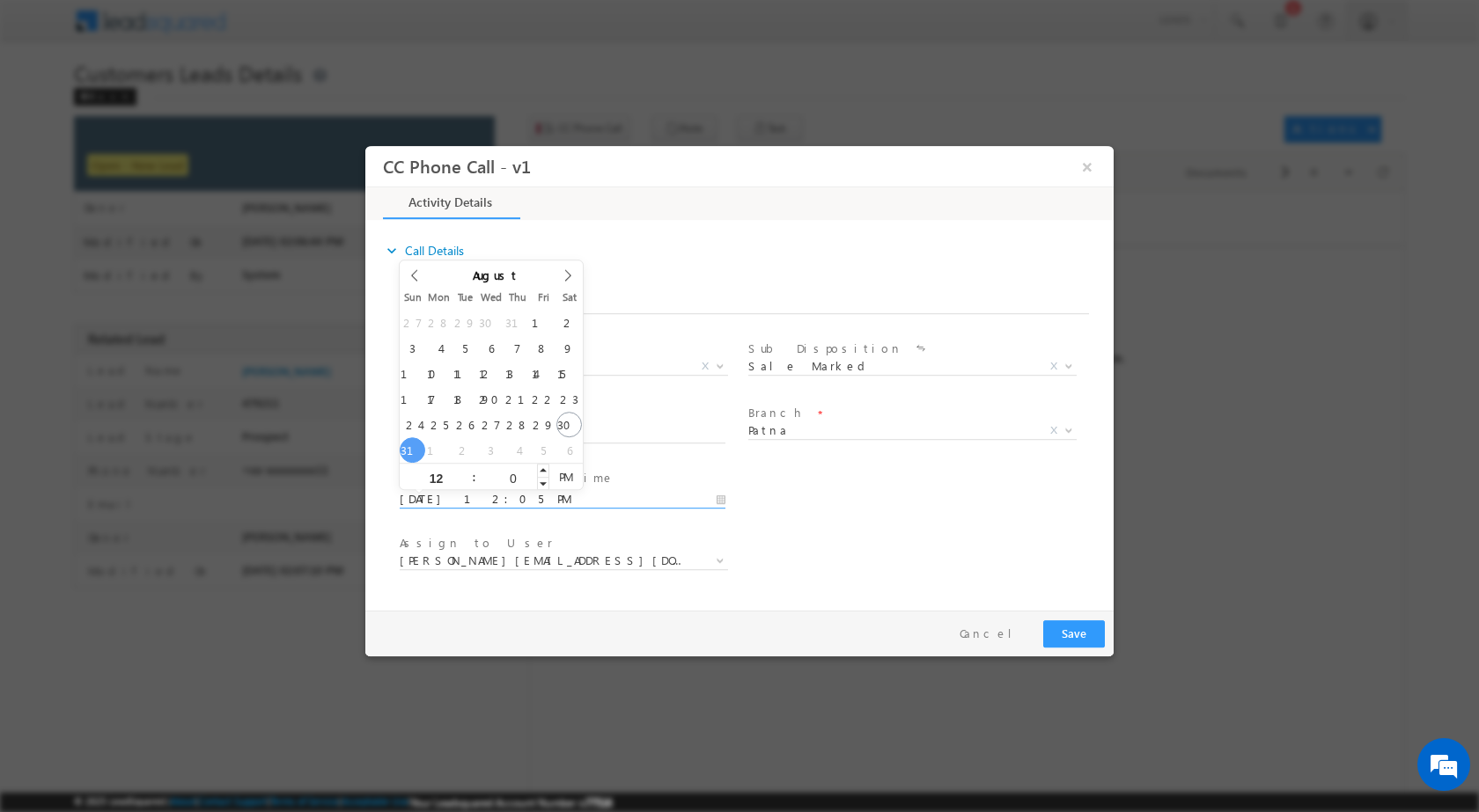
type input "00"
type input "08/31/2025 12:00 PM"
click at [901, 557] on div "Assign to User * nihar.sawant+cc1@leadsquared.com nihar.sawant+dsa1@leadsquared…" at bounding box center [755, 562] width 718 height 65
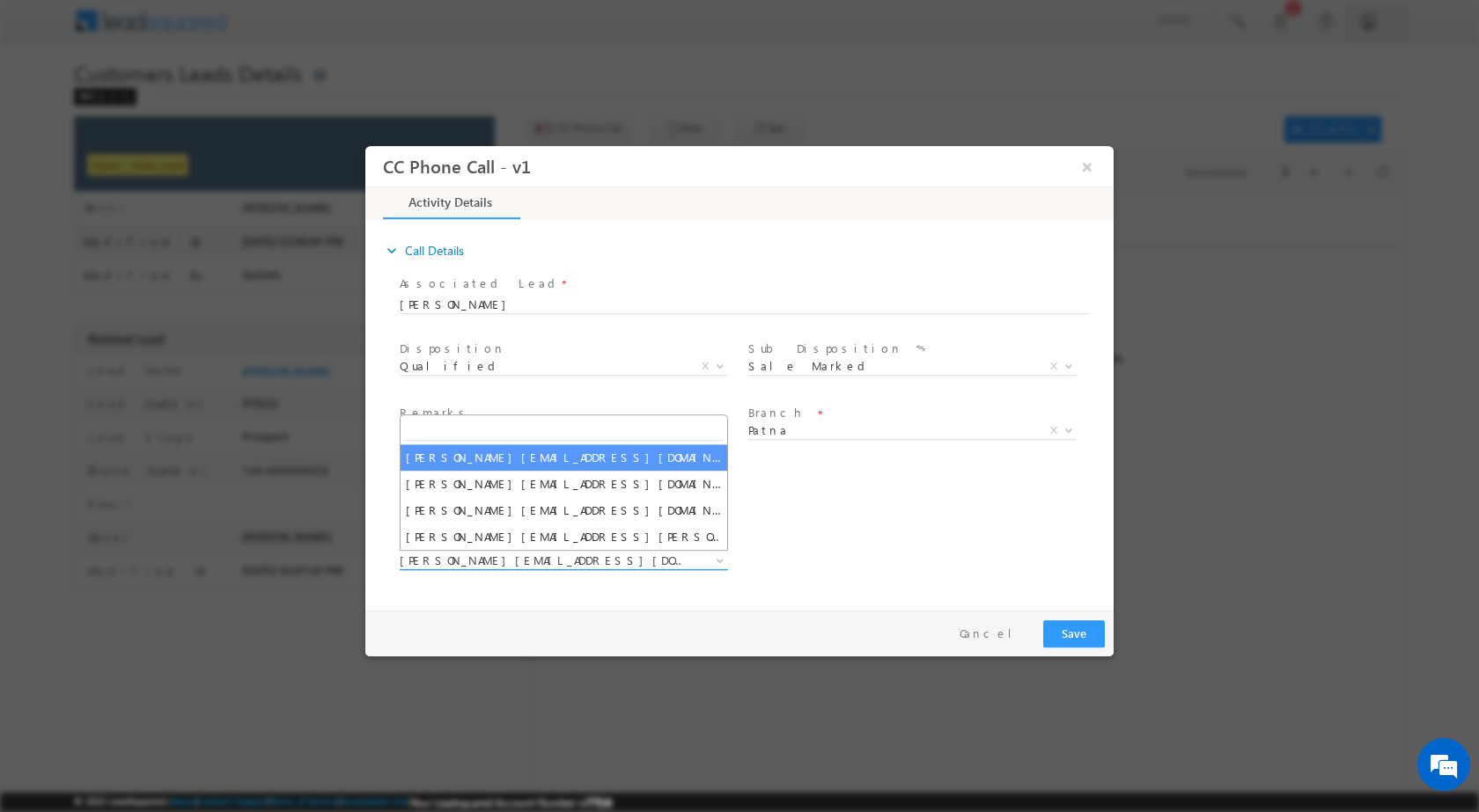
click at [713, 564] on span at bounding box center [719, 560] width 18 height 23
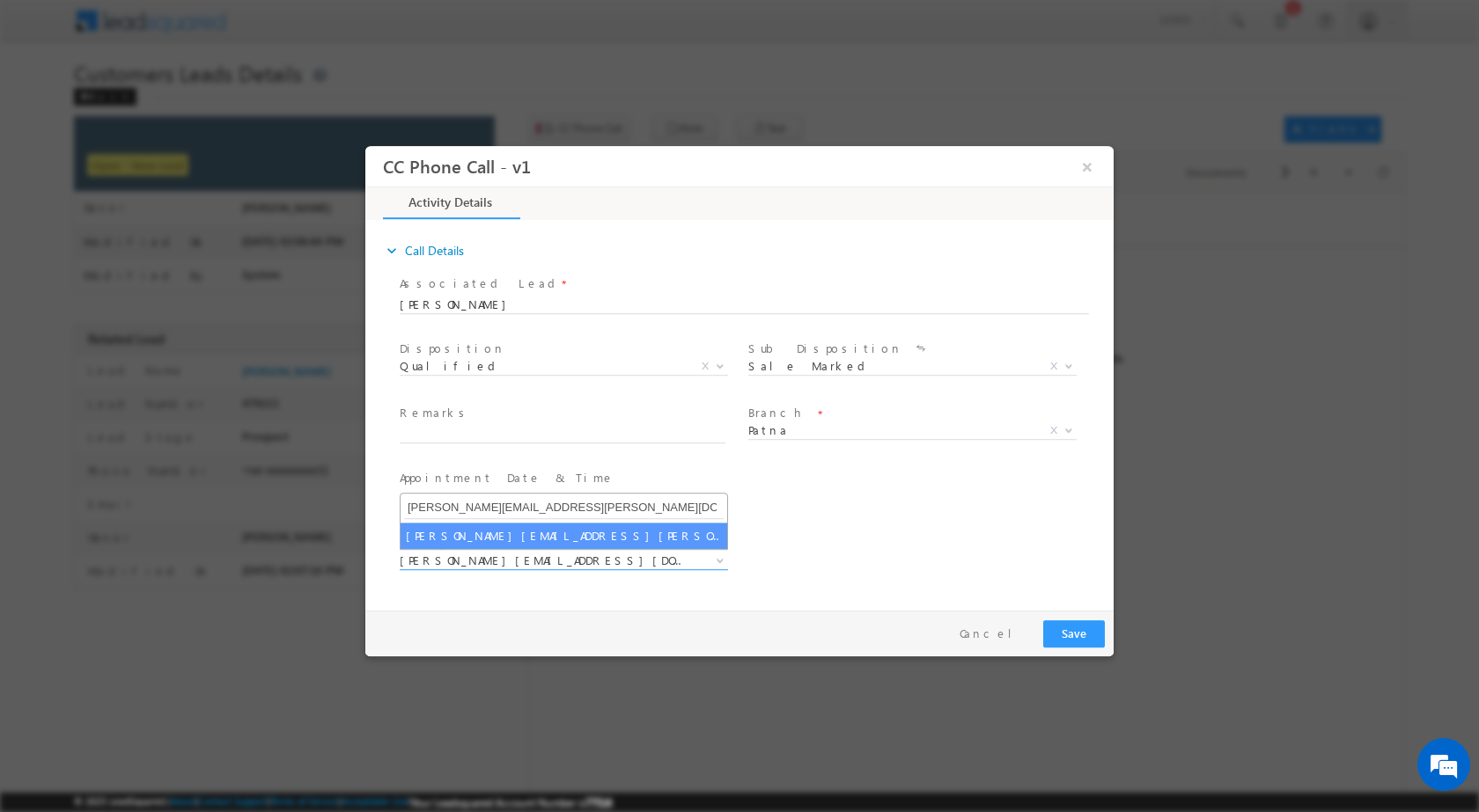
type input "[PERSON_NAME][EMAIL_ADDRESS][PERSON_NAME][DOMAIN_NAME]"
select select "[PERSON_NAME][EMAIL_ADDRESS][PERSON_NAME][DOMAIN_NAME]"
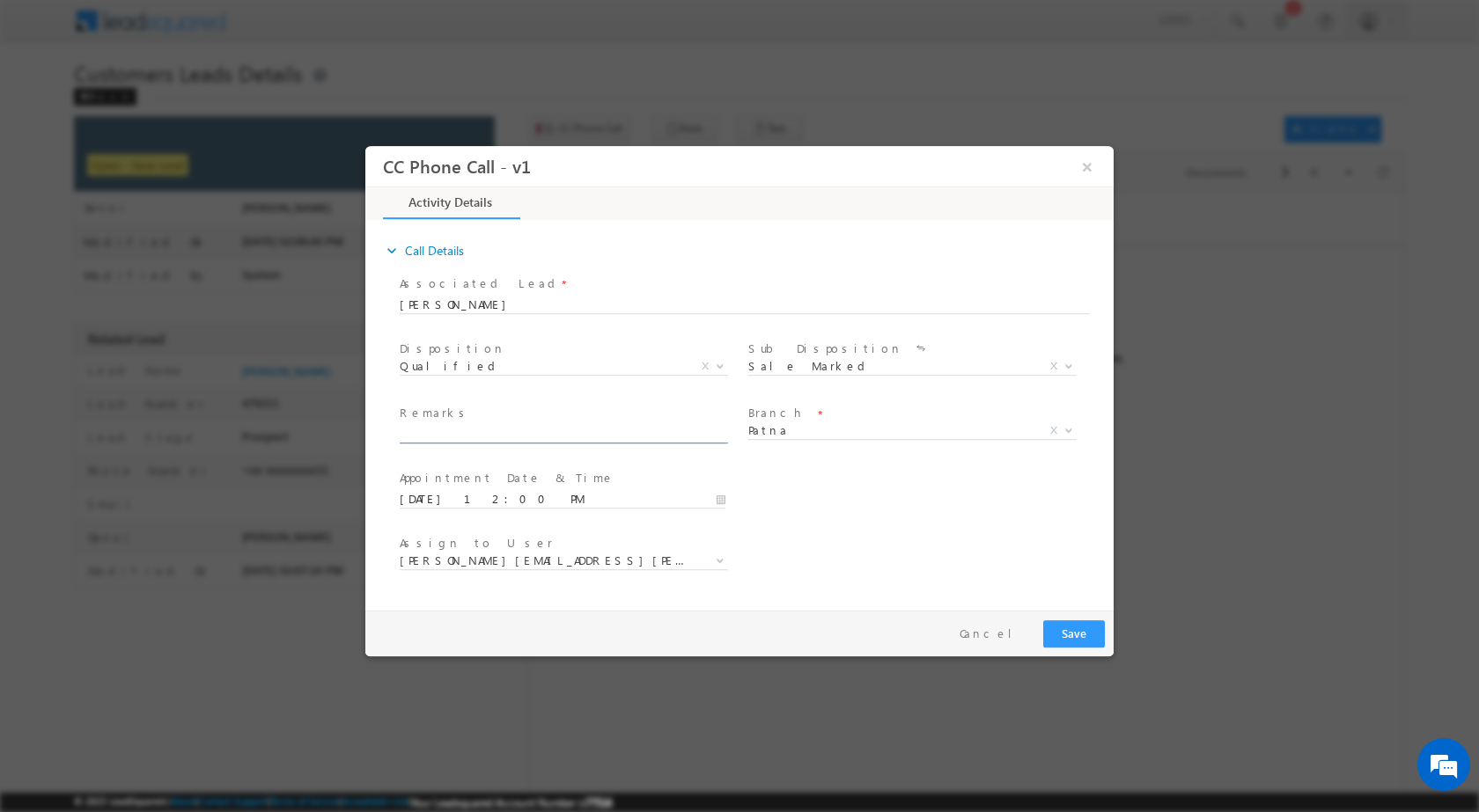
click at [468, 434] on input "text" at bounding box center [563, 434] width 326 height 18
paste input "30/08-Customer name is SHRIVASTVA SARITA Customer age is 56 yrs loan type is Re…"
type input "30/08-Customer name is SHRIVASTVA SARITA Customer age is 56 yrs loan type is Re…"
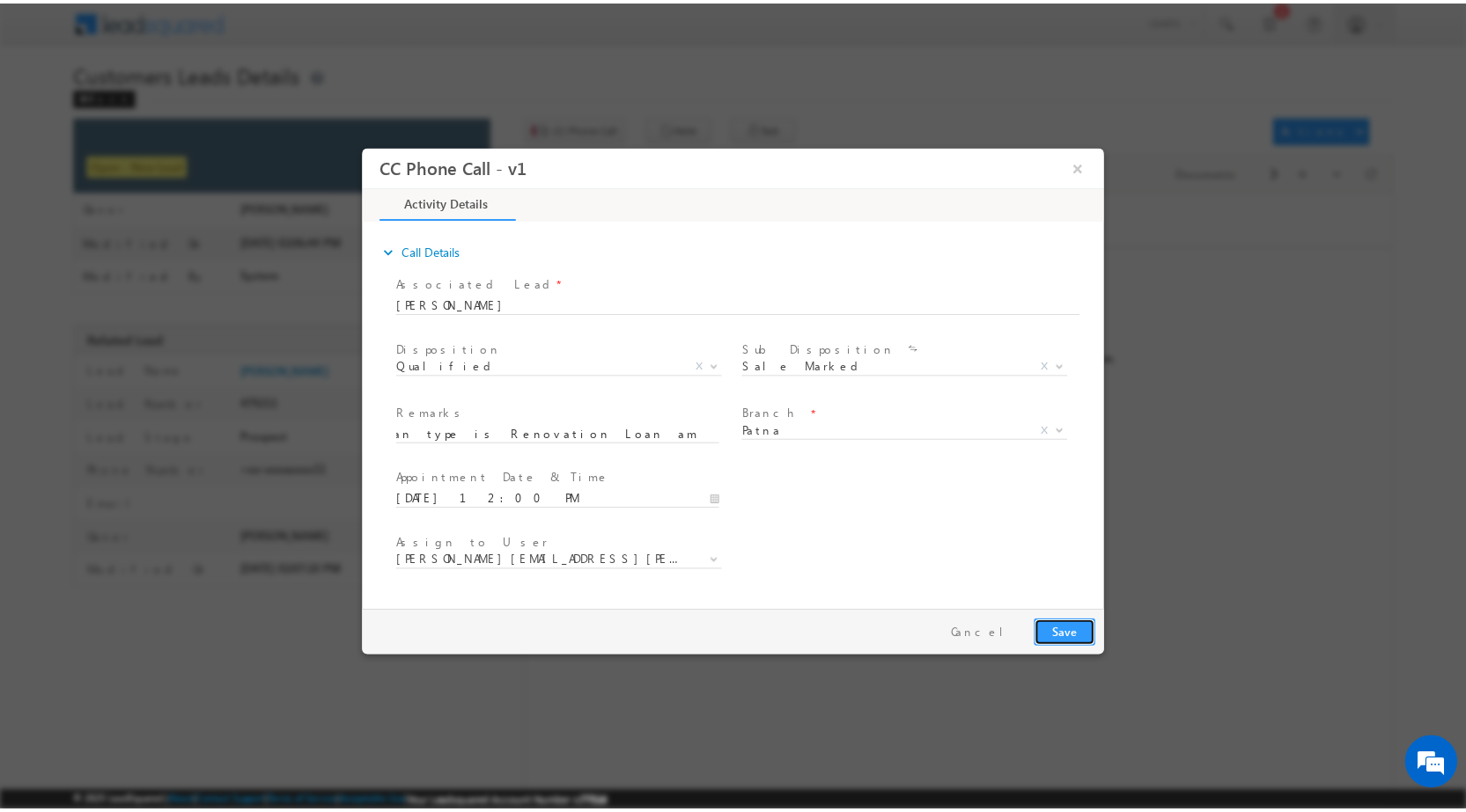
scroll to position [0, 0]
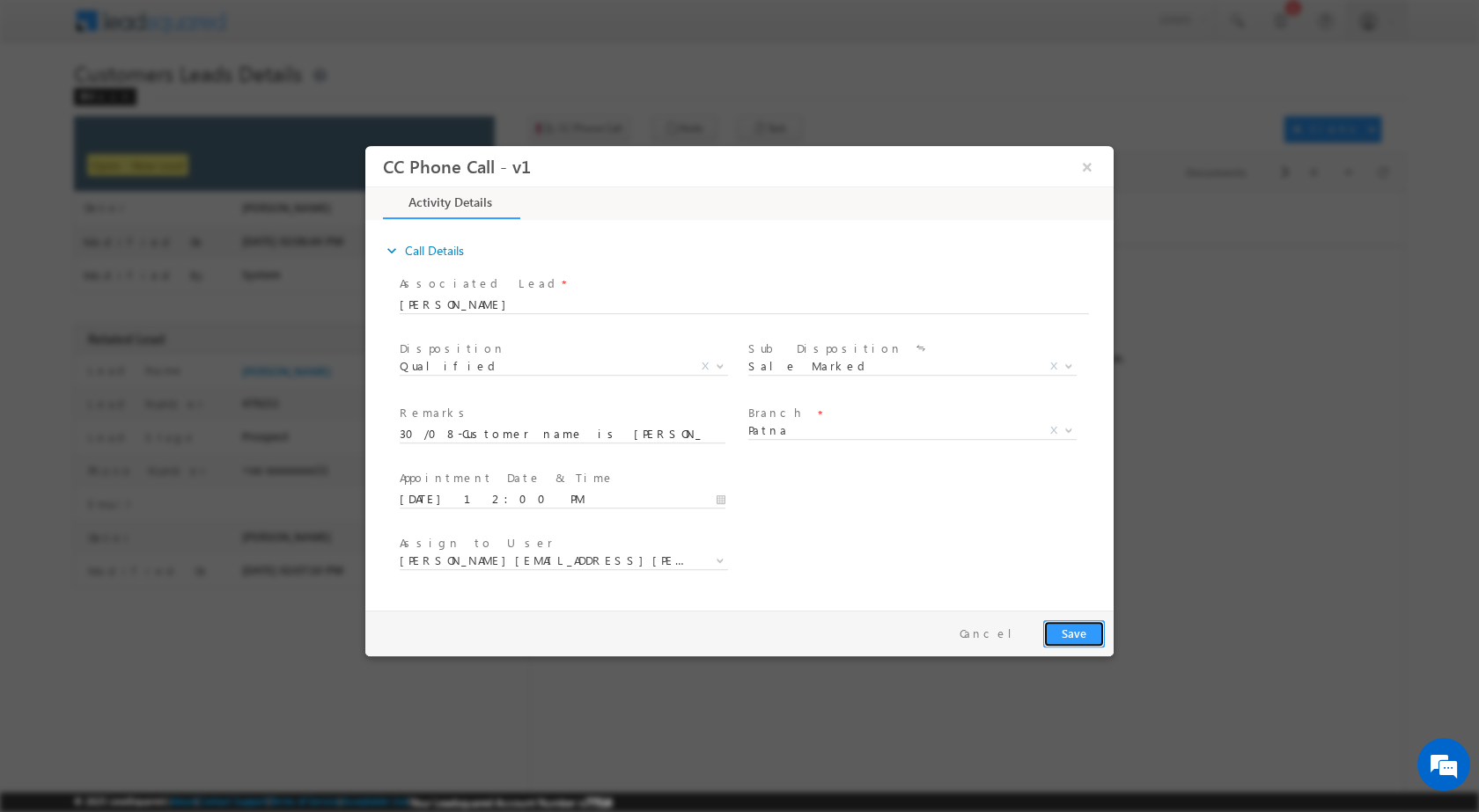
click at [1075, 630] on button "Save" at bounding box center [1073, 633] width 61 height 28
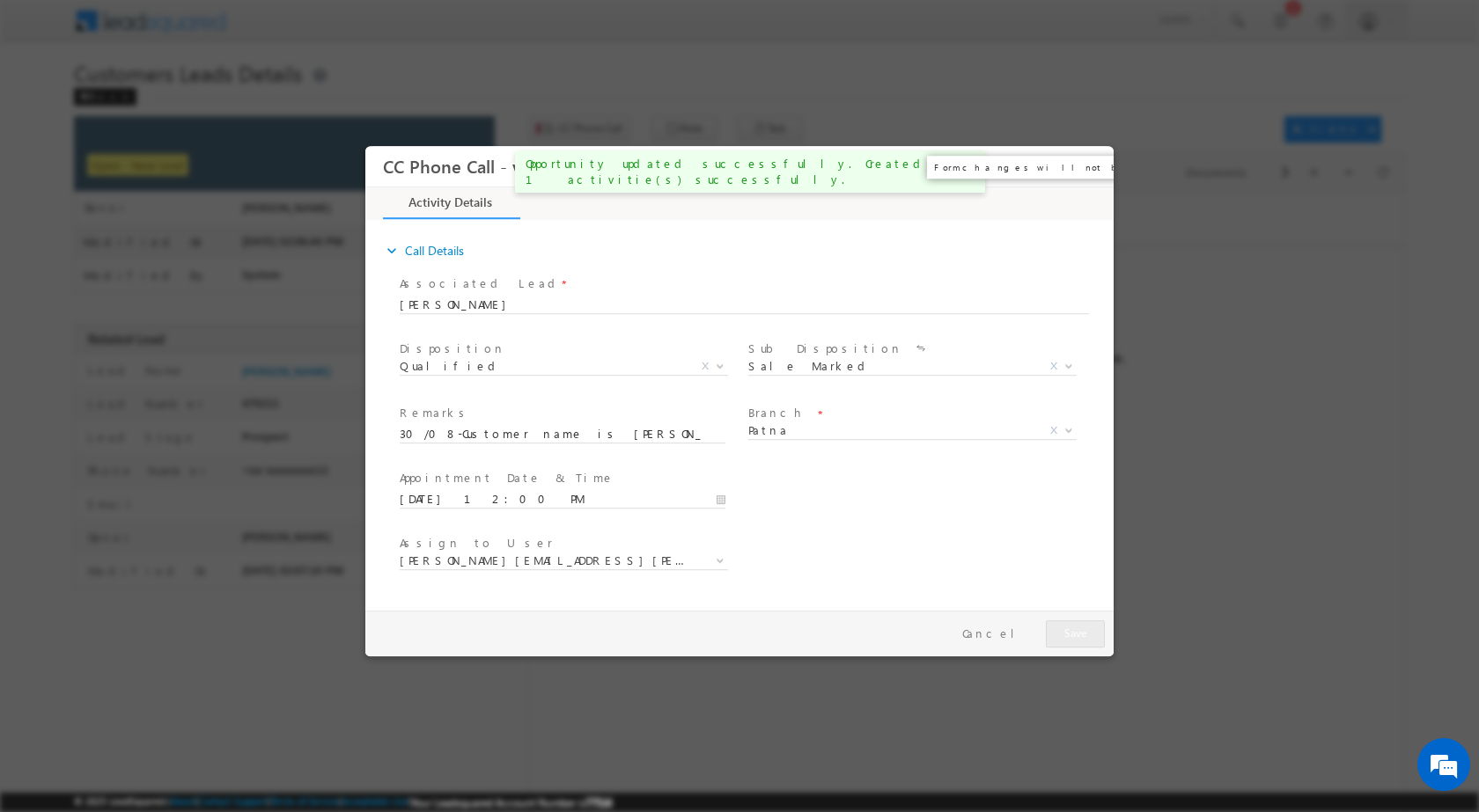
click at [1085, 170] on button "×" at bounding box center [1087, 166] width 30 height 33
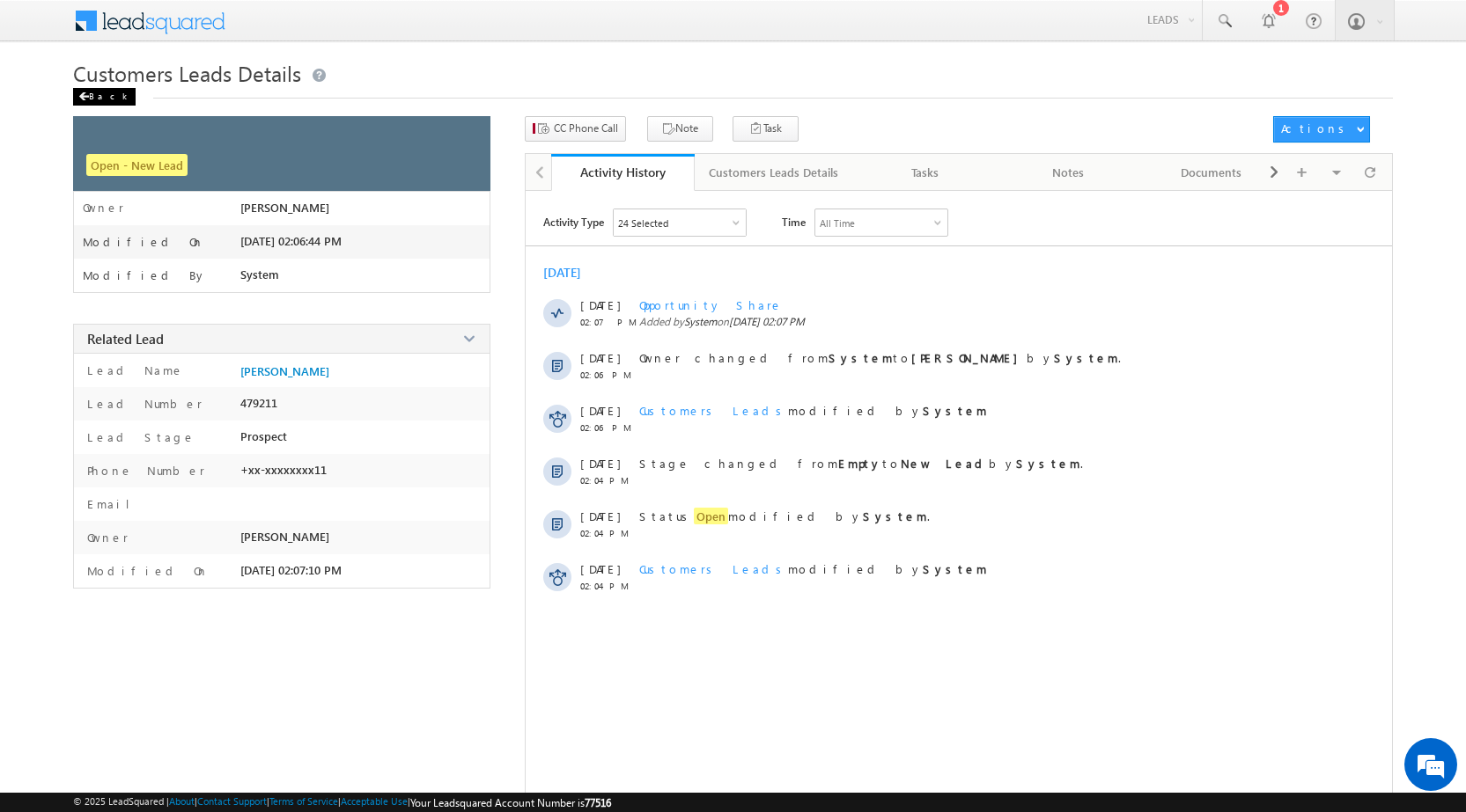
click at [89, 93] on div "Back" at bounding box center [104, 97] width 62 height 18
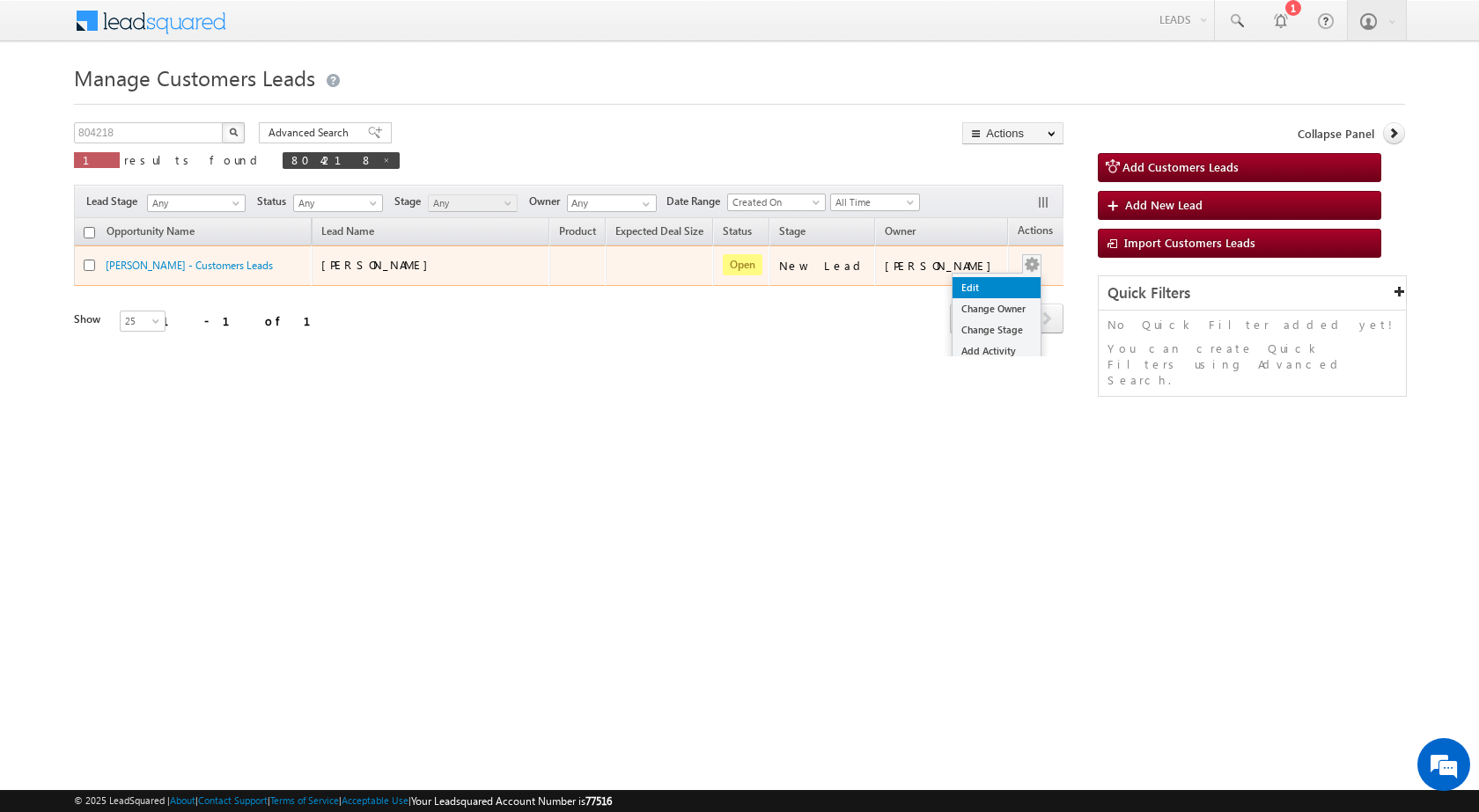
drag, startPoint x: 1006, startPoint y: 274, endPoint x: 984, endPoint y: 277, distance: 22.2
click at [1006, 275] on ul "Edit Change Owner Change Stage Add Activity Add Task Delete" at bounding box center [995, 340] width 90 height 135
click at [984, 277] on link "Edit" at bounding box center [995, 288] width 88 height 21
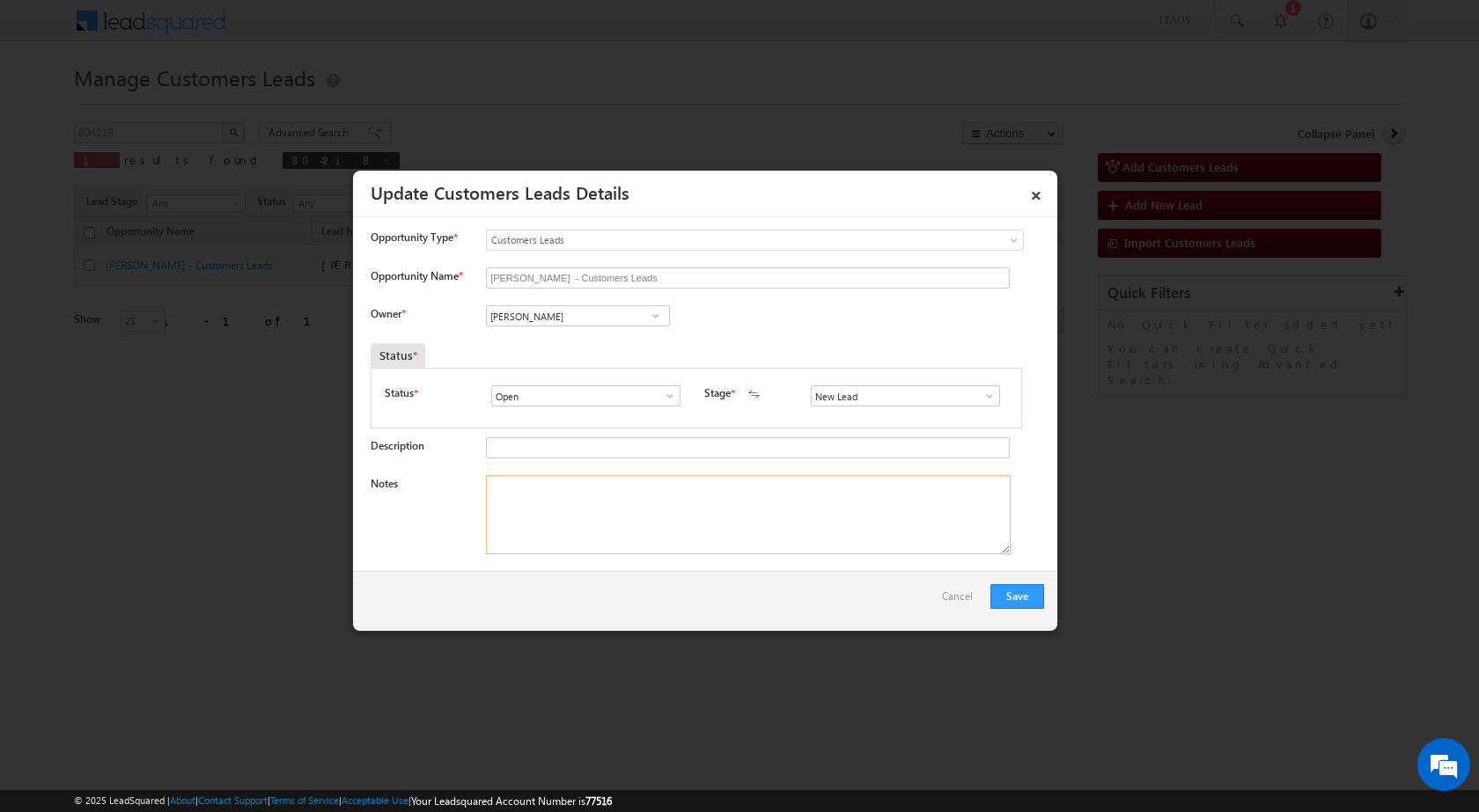
click at [751, 497] on textarea "Notes" at bounding box center [748, 515] width 524 height 79
paste textarea "30/08-Customer name is [PERSON_NAME] Customer age is [DEMOGRAPHIC_DATA] yrs loa…"
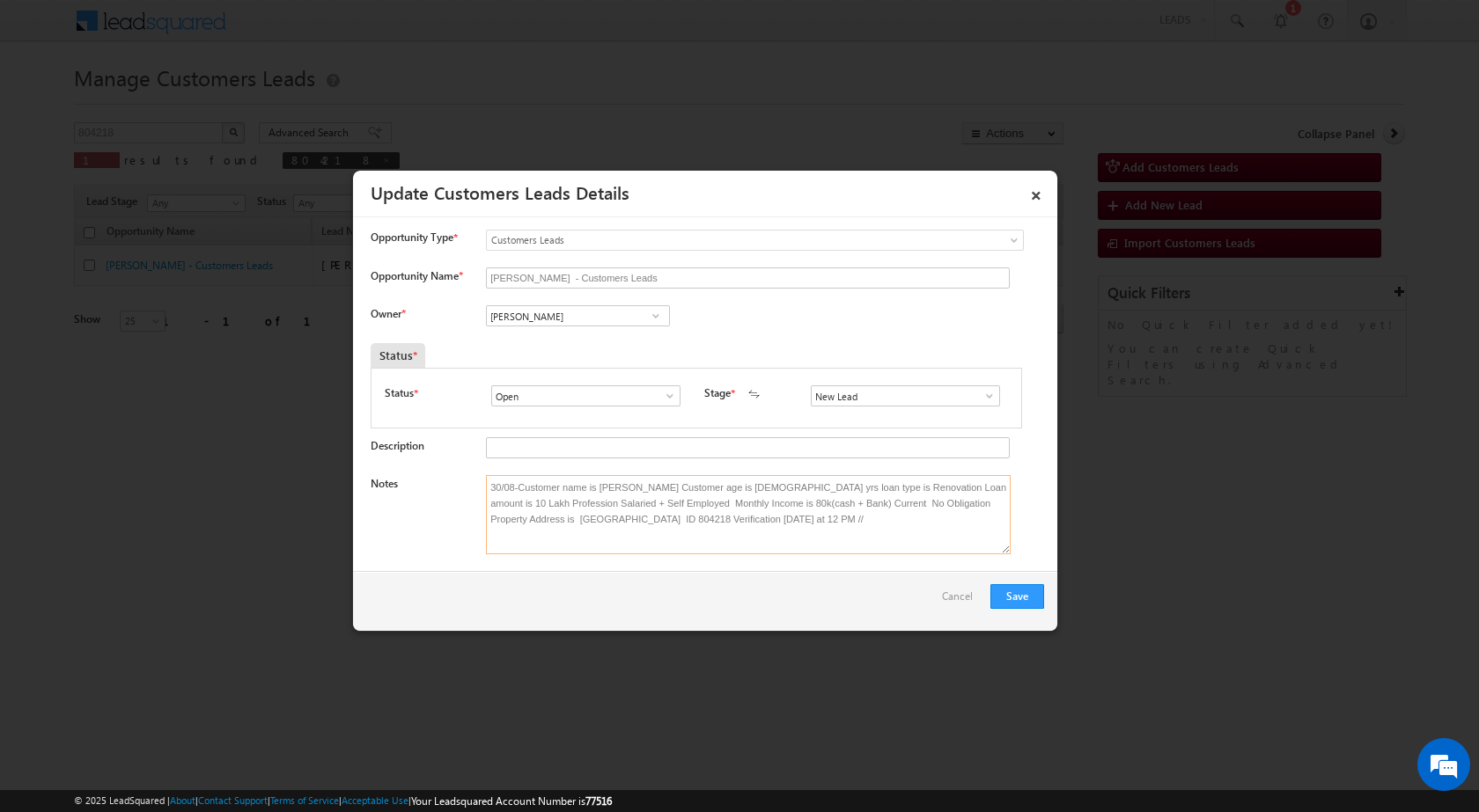
type textarea "30/08-Customer name is [PERSON_NAME] Customer age is [DEMOGRAPHIC_DATA] yrs loa…"
click at [653, 310] on span at bounding box center [655, 316] width 18 height 14
paste input "[PERSON_NAME][EMAIL_ADDRESS][PERSON_NAME][DOMAIN_NAME]"
click at [569, 345] on span "[PERSON_NAME][EMAIL_ADDRESS][PERSON_NAME][DOMAIN_NAME]" at bounding box center [573, 350] width 158 height 13
type input "[PERSON_NAME]"
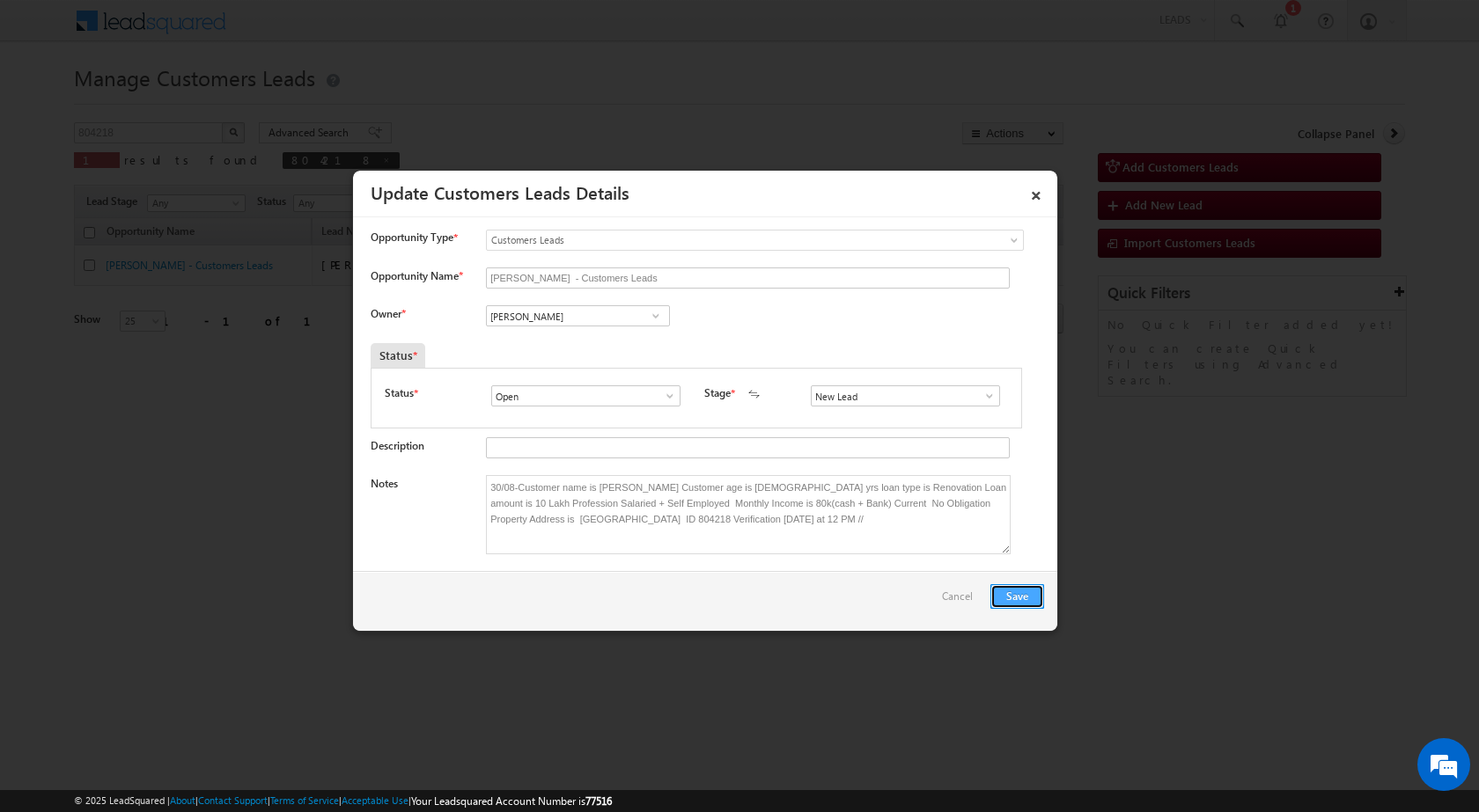
click at [1013, 595] on button "Save" at bounding box center [1017, 597] width 53 height 25
